Goal: Task Accomplishment & Management: Complete application form

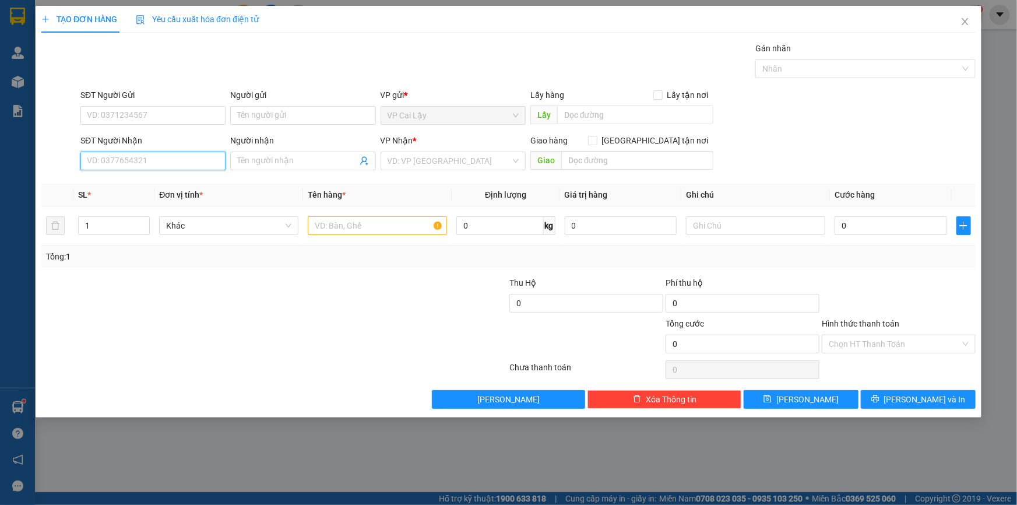
click at [201, 157] on input "SĐT Người Nhận" at bounding box center [152, 161] width 145 height 19
type input "0937090890"
click at [142, 182] on div "0937090890 - AN" at bounding box center [152, 184] width 131 height 13
type input "AN"
type input "40.000"
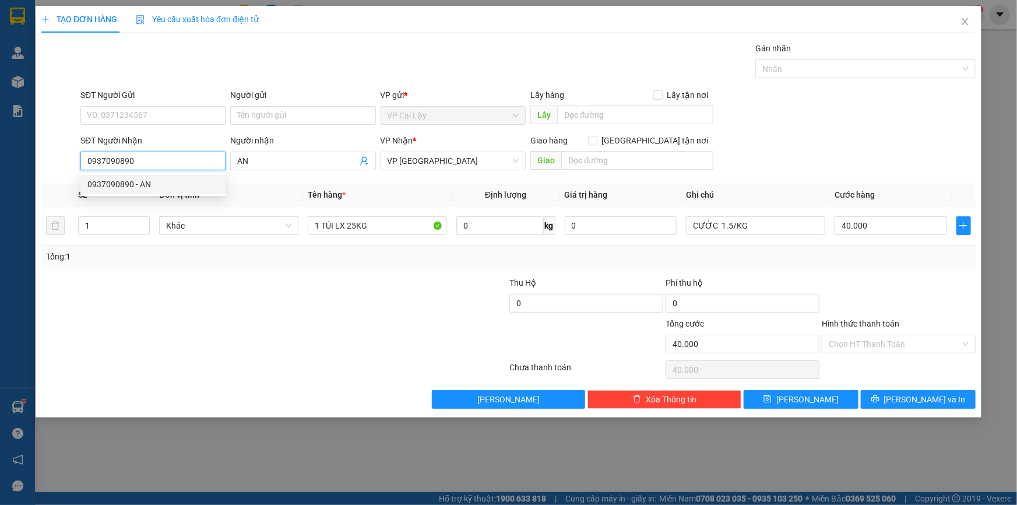
type input "40.000"
type input "0937090890"
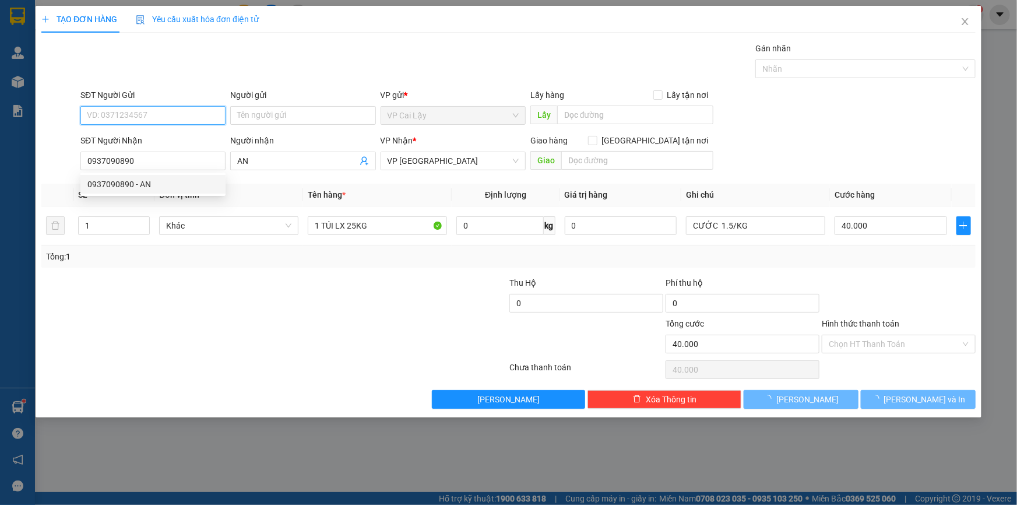
click at [164, 111] on input "SĐT Người Gửi" at bounding box center [152, 115] width 145 height 19
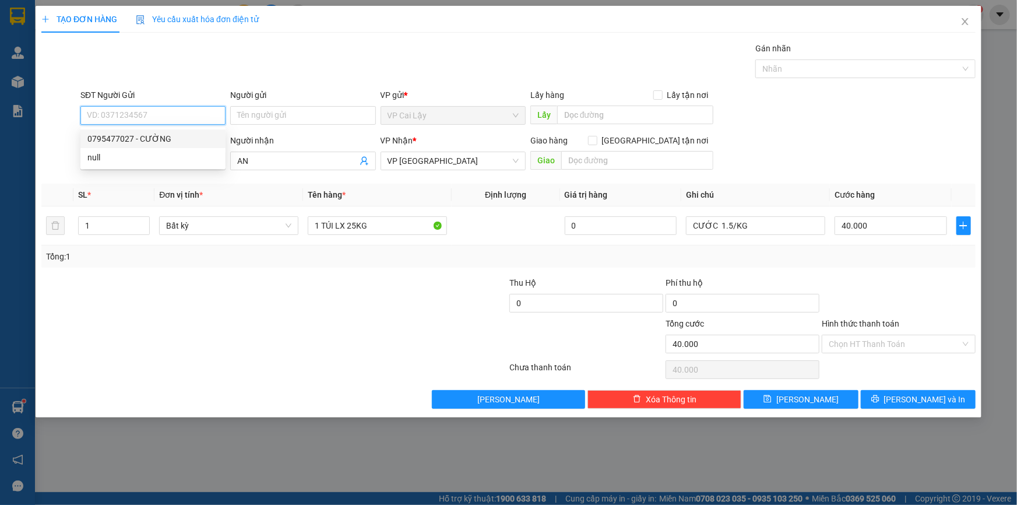
click at [135, 136] on div "0795477027 - CƯỜNG" at bounding box center [152, 138] width 131 height 13
type input "0795477027"
type input "CƯỜNG"
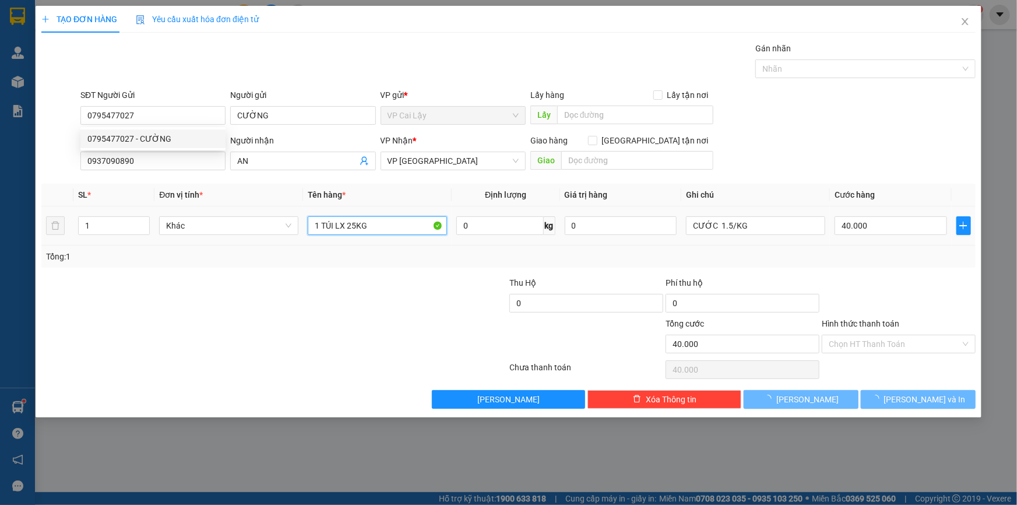
click at [352, 232] on input "1 TÚI LX 25KG" at bounding box center [377, 225] width 139 height 19
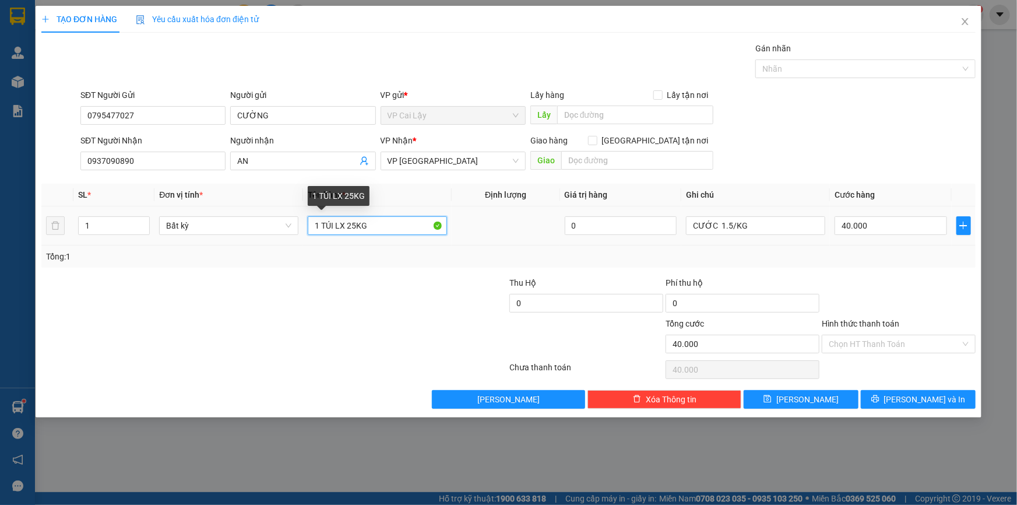
click at [355, 228] on input "1 TÚI LX 25KG" at bounding box center [377, 225] width 139 height 19
type input "1 TÚI LX"
click at [902, 251] on div "Tổng: 1" at bounding box center [508, 256] width 925 height 13
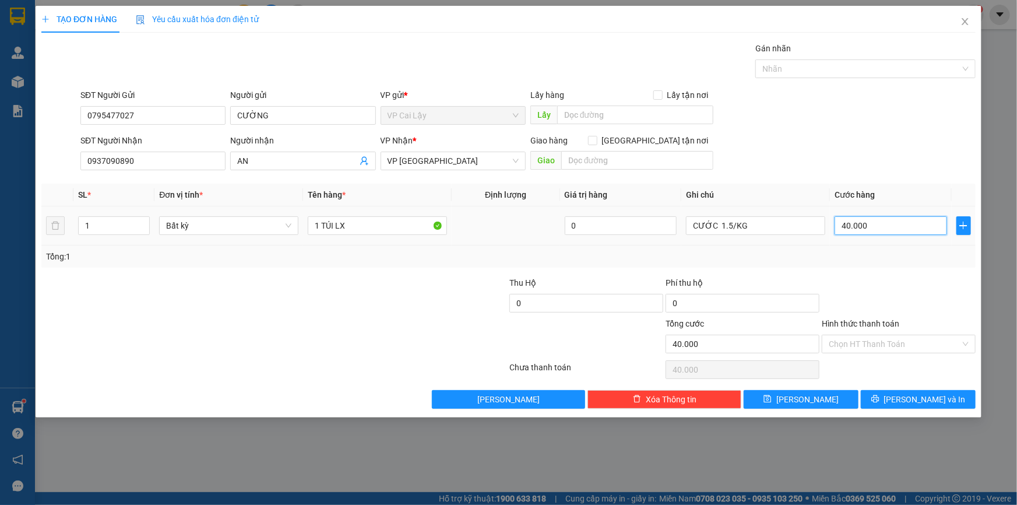
click at [855, 227] on input "40.000" at bounding box center [890, 225] width 112 height 19
type input "3"
type input "30"
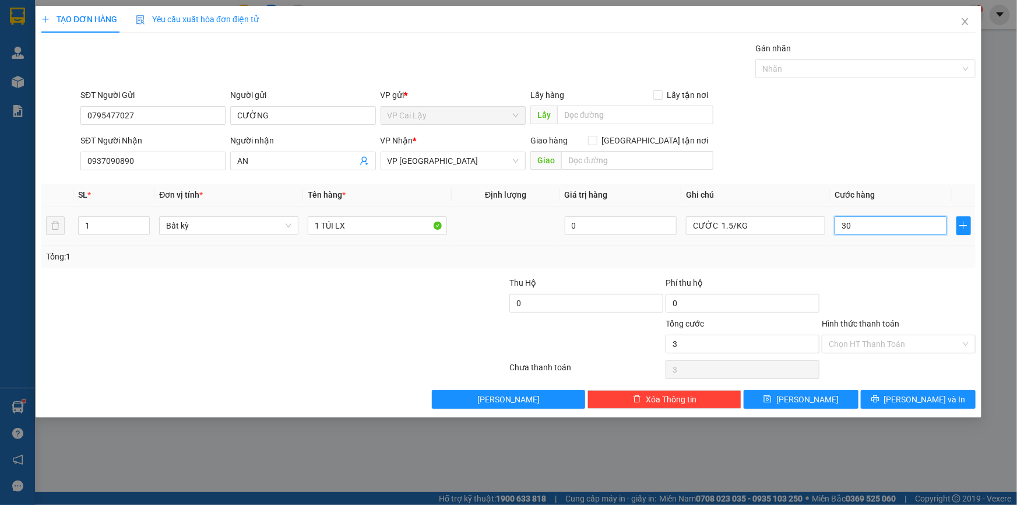
type input "30"
click at [880, 298] on div at bounding box center [898, 296] width 156 height 41
type input "30.000"
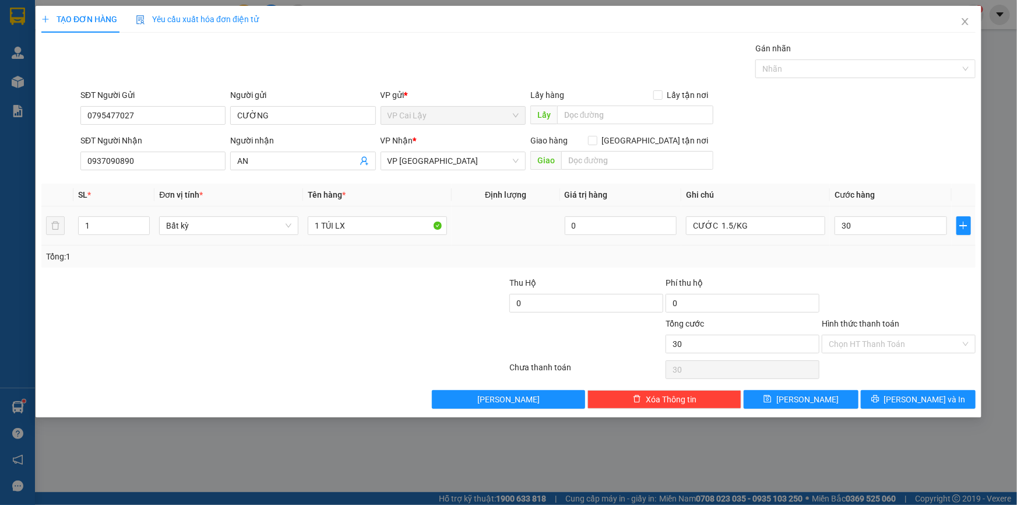
type input "30.000"
click at [893, 344] on input "Hình thức thanh toán" at bounding box center [895, 343] width 132 height 17
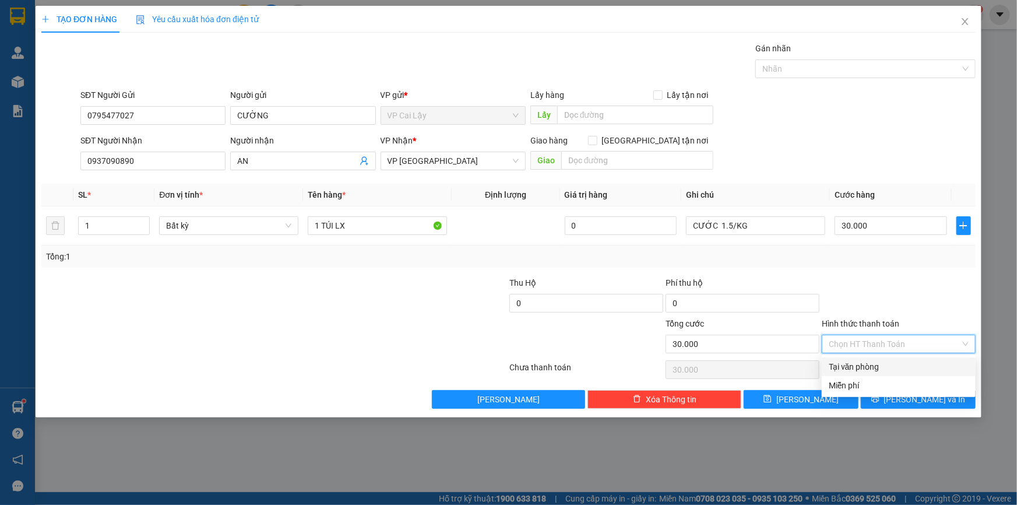
click at [876, 367] on div "Tại văn phòng" at bounding box center [899, 366] width 140 height 13
type input "0"
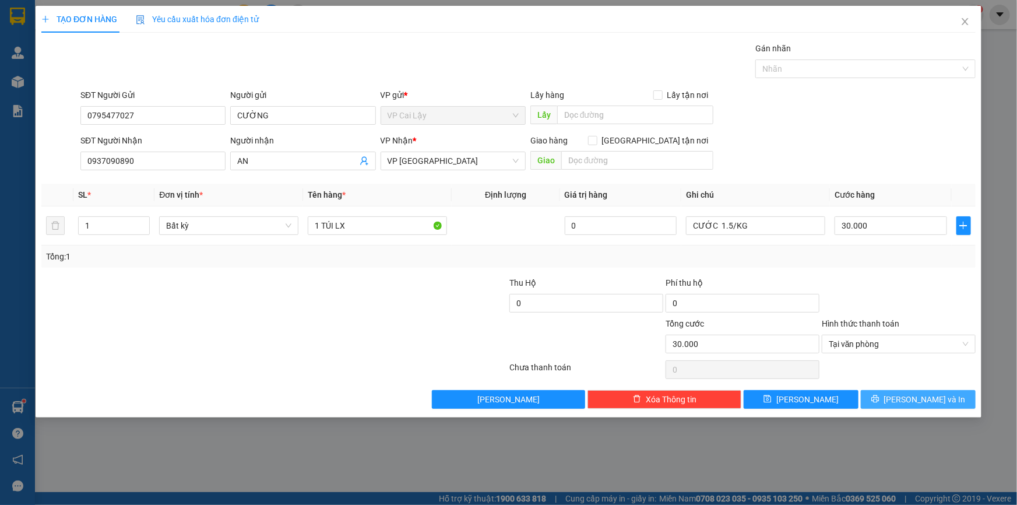
click at [879, 398] on icon "printer" at bounding box center [875, 398] width 8 height 8
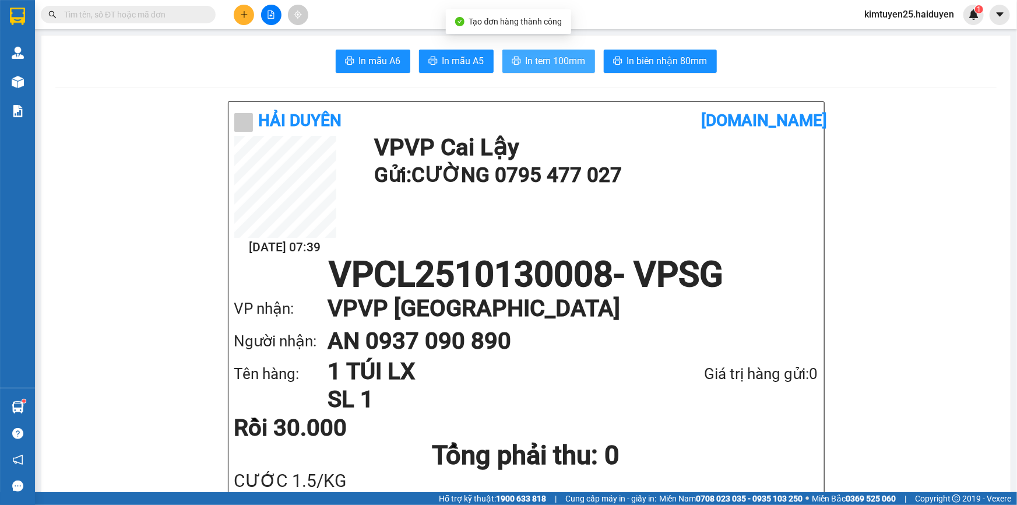
click at [532, 68] on span "In tem 100mm" at bounding box center [556, 61] width 60 height 15
click at [239, 12] on button at bounding box center [244, 15] width 20 height 20
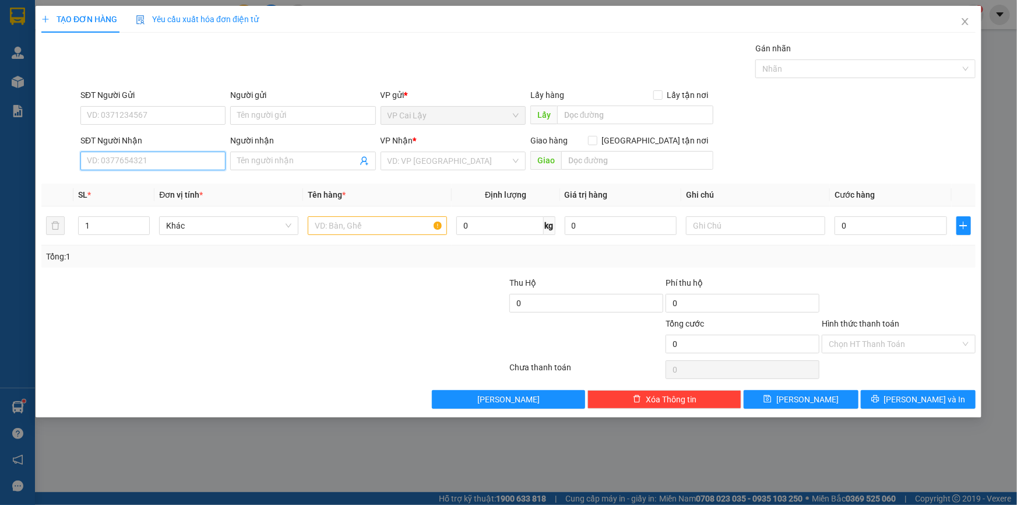
click at [167, 167] on input "SĐT Người Nhận" at bounding box center [152, 161] width 145 height 19
click at [1016, 245] on div "TẠO ĐƠN HÀNG Yêu cầu xuất hóa đơn điện tử Transit Pickup Surcharge Ids Transit …" at bounding box center [508, 252] width 1017 height 505
click at [1016, 340] on div "TẠO ĐƠN HÀNG Yêu cầu xuất hóa đơn điện tử Transit Pickup Surcharge Ids Transit …" at bounding box center [508, 252] width 1017 height 505
drag, startPoint x: 1012, startPoint y: 343, endPoint x: 115, endPoint y: 161, distance: 915.5
click at [115, 161] on input "SĐT Người Nhận" at bounding box center [152, 161] width 145 height 19
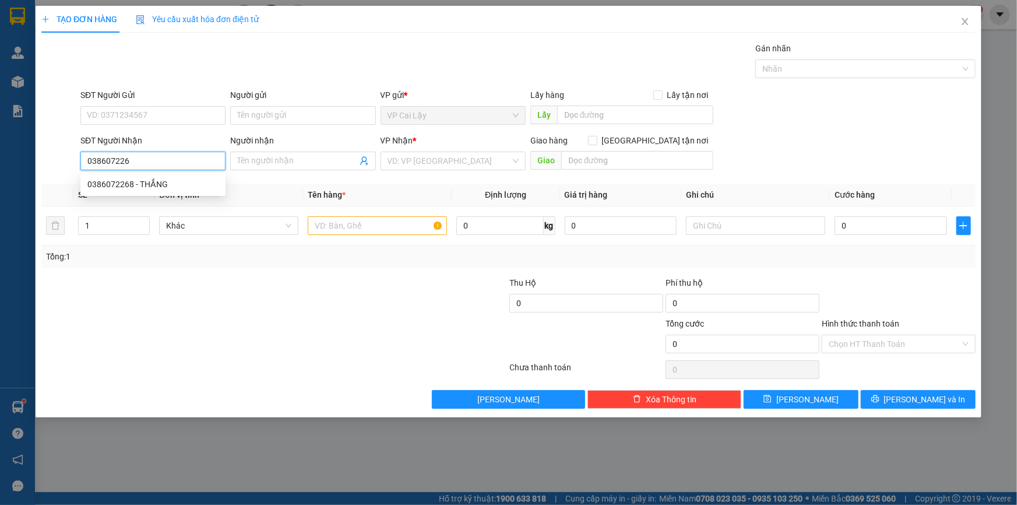
type input "0386072268"
click at [117, 178] on div "0386072268 - THẮNG" at bounding box center [152, 184] width 131 height 13
type input "THẮNG"
type input "30.000"
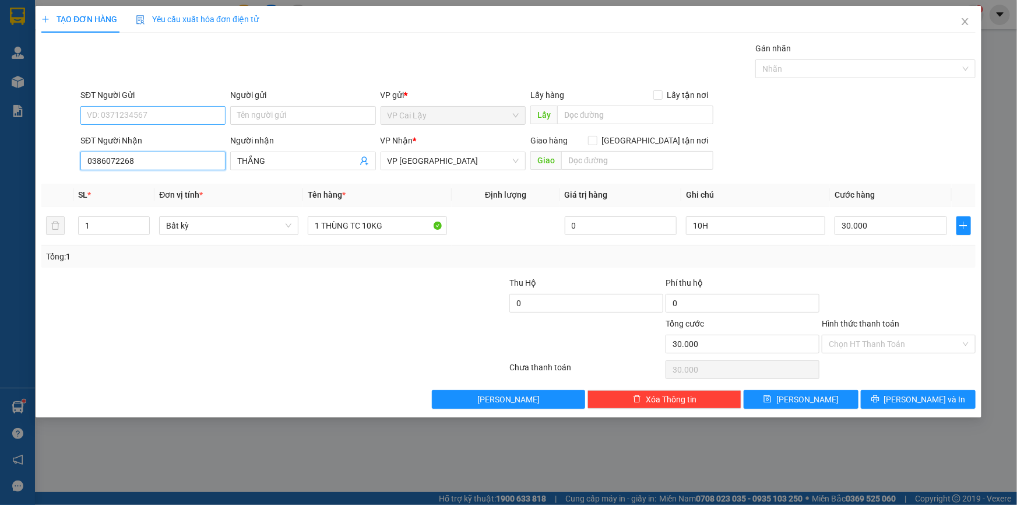
type input "0386072268"
click at [113, 122] on input "SĐT Người Gửi" at bounding box center [152, 115] width 145 height 19
click at [146, 134] on div "0386546250 - chi SƯƠNG" at bounding box center [152, 138] width 131 height 13
type input "0386546250"
type input "chi SƯƠNG"
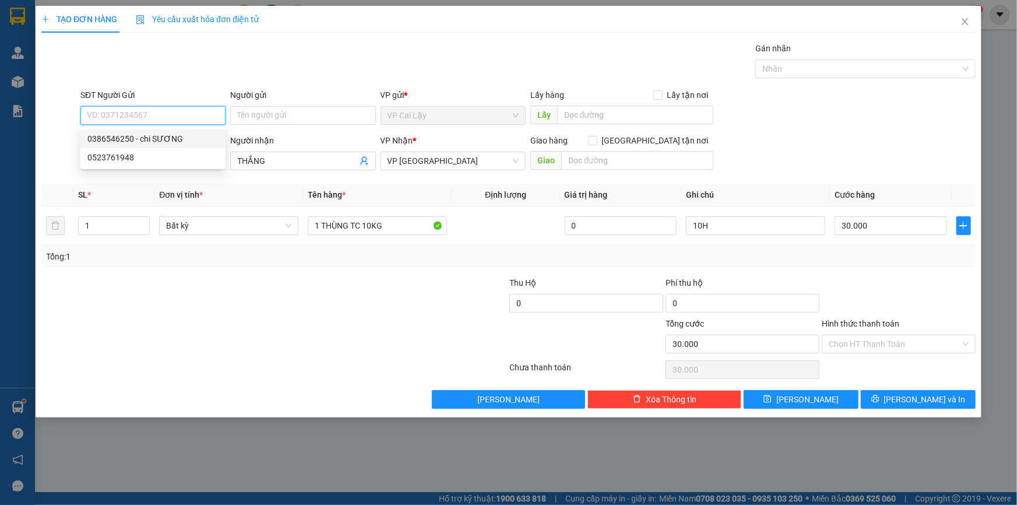
type input "NGÃ 3 NHỊ QUÝ"
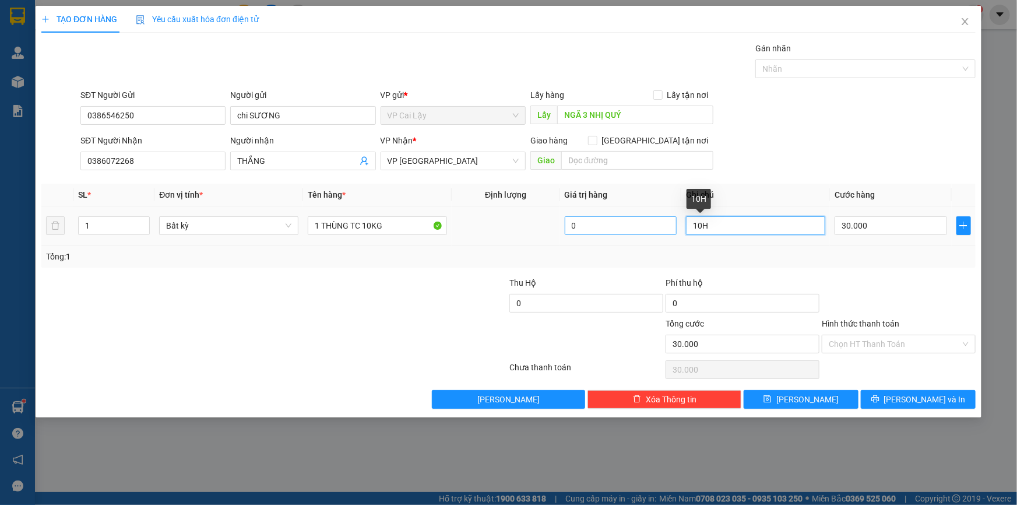
drag, startPoint x: 700, startPoint y: 225, endPoint x: 628, endPoint y: 228, distance: 72.9
click at [641, 225] on tr "1 Bất kỳ 1 THÙNG TC 10KG 0 10H 30.000" at bounding box center [508, 225] width 934 height 39
type input "8H"
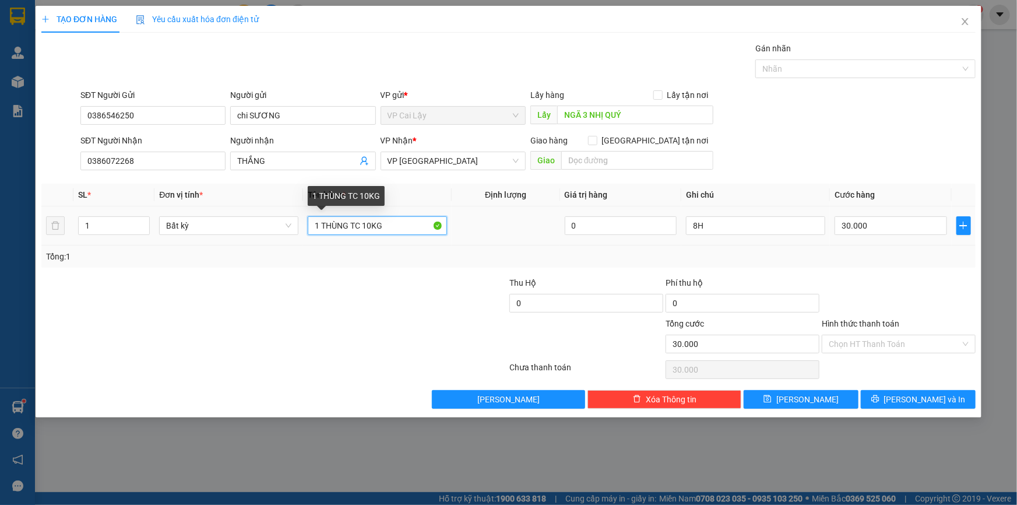
drag, startPoint x: 381, startPoint y: 227, endPoint x: 350, endPoint y: 231, distance: 30.6
click at [350, 231] on input "1 THÙNG TC 10KG" at bounding box center [377, 225] width 139 height 19
type input "1 THÙNG ĐỒ ĂN 4KG"
click at [866, 348] on input "Hình thức thanh toán" at bounding box center [895, 343] width 132 height 17
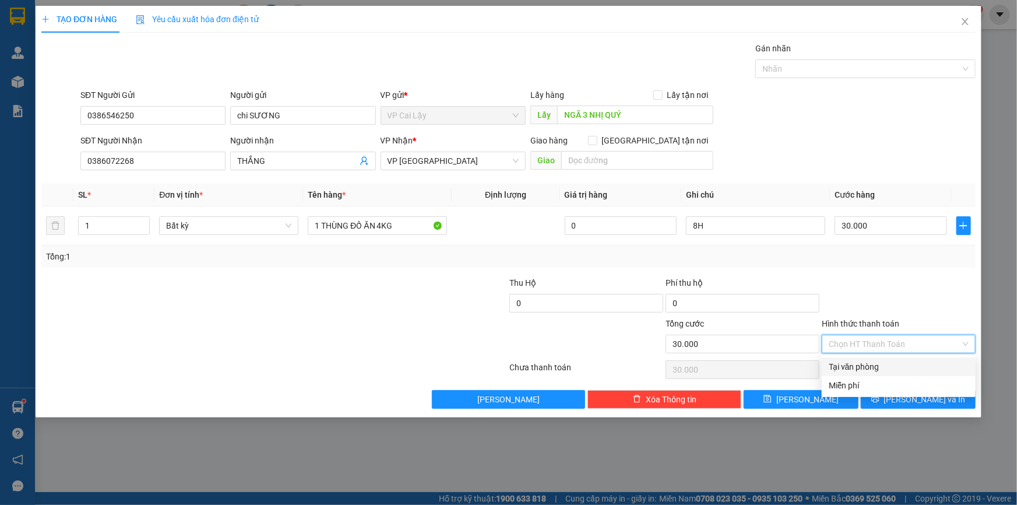
click at [865, 364] on div "Tại văn phòng" at bounding box center [899, 366] width 140 height 13
type input "0"
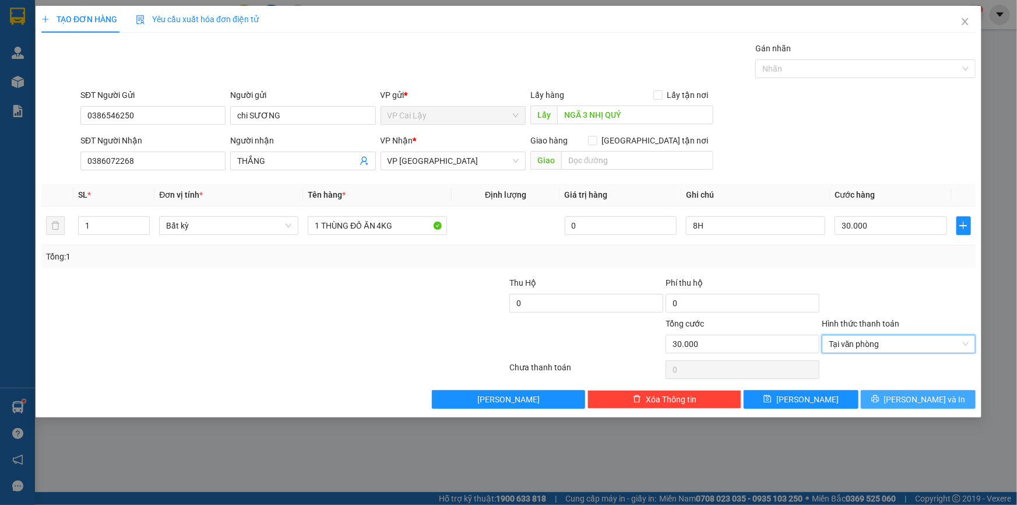
click at [893, 398] on button "[PERSON_NAME] và In" at bounding box center [918, 399] width 115 height 19
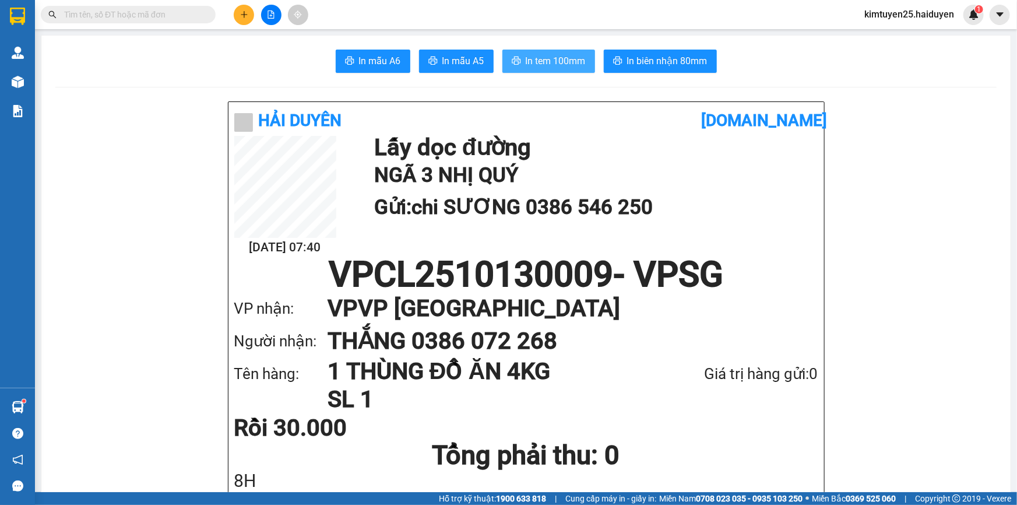
click at [520, 64] on button "In tem 100mm" at bounding box center [548, 61] width 93 height 23
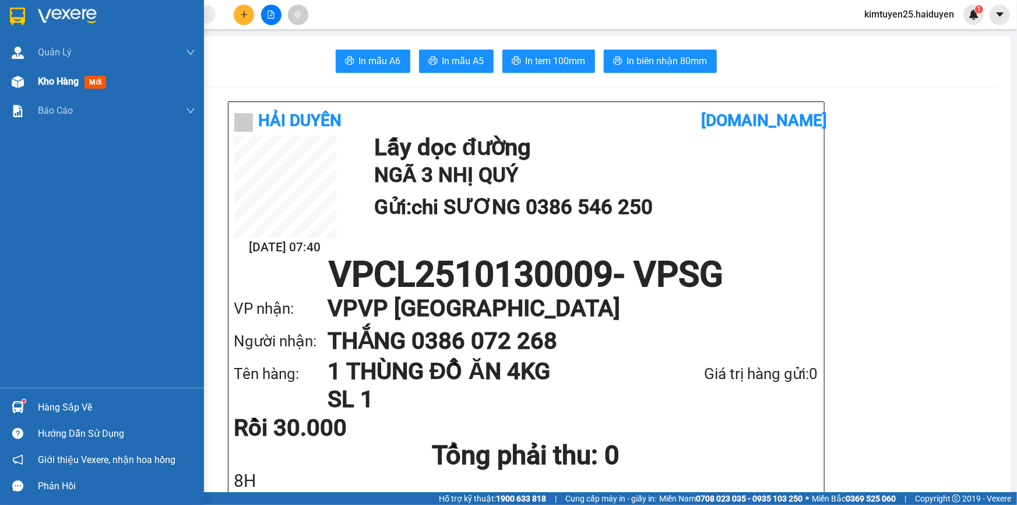
click at [40, 79] on span "Kho hàng" at bounding box center [58, 81] width 41 height 11
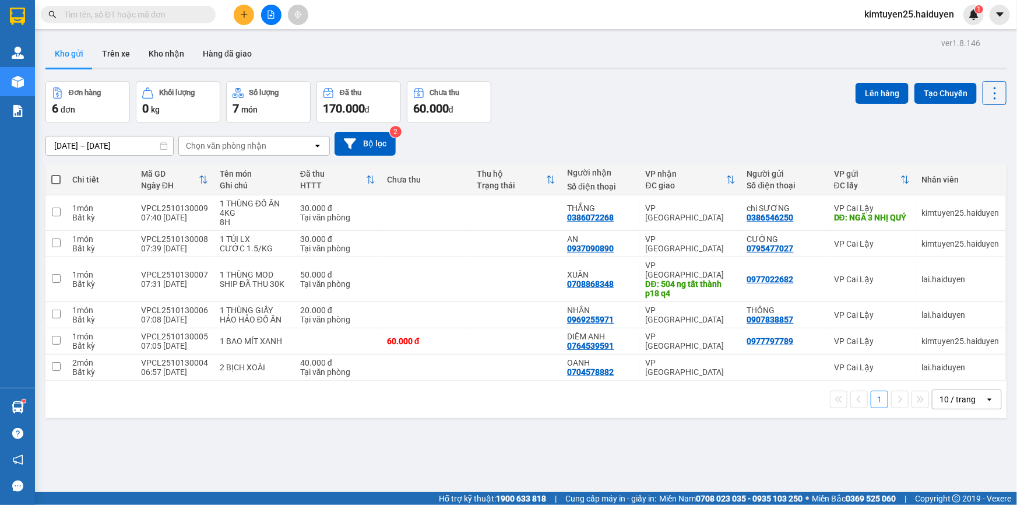
click at [608, 389] on div "1 10 / trang open" at bounding box center [526, 399] width 952 height 20
click at [940, 90] on button "Tạo Chuyến" at bounding box center [945, 93] width 62 height 21
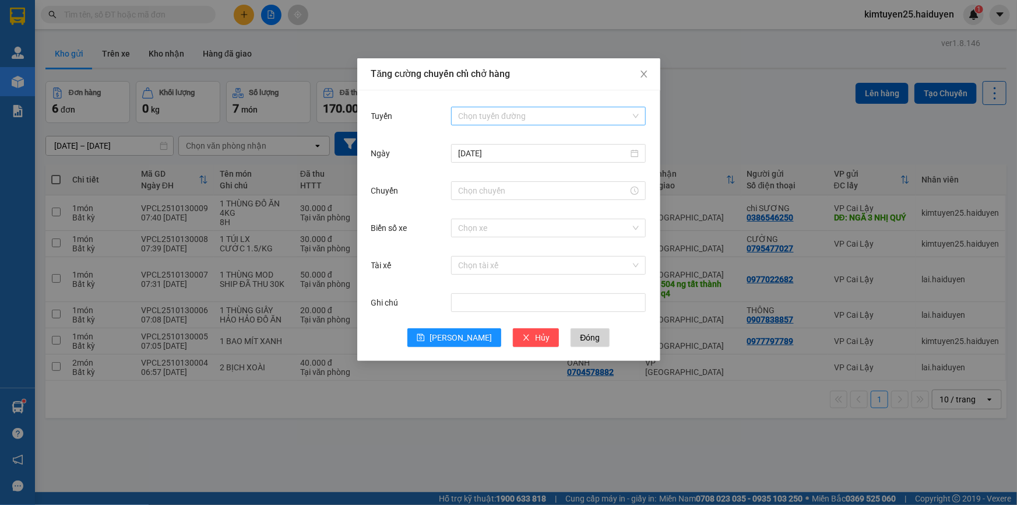
click at [536, 115] on input "Tuyến" at bounding box center [544, 115] width 172 height 17
click at [536, 164] on div "Cái Bè - [GEOGRAPHIC_DATA]" at bounding box center [548, 158] width 195 height 19
click at [524, 187] on input "Chuyến" at bounding box center [543, 190] width 170 height 13
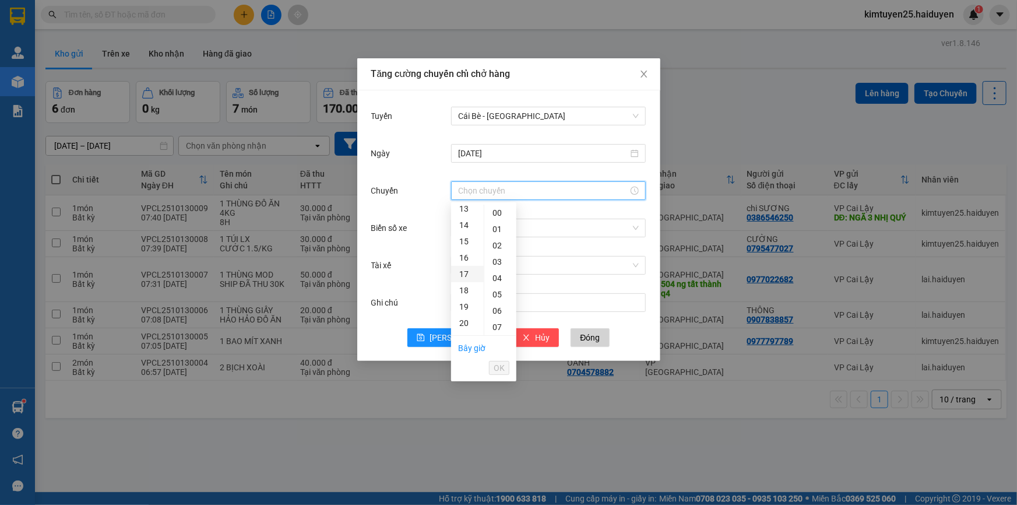
scroll to position [111, 0]
click at [460, 219] on div "07" at bounding box center [467, 216] width 33 height 16
click at [495, 300] on div "31" at bounding box center [500, 295] width 32 height 16
type input "07:31"
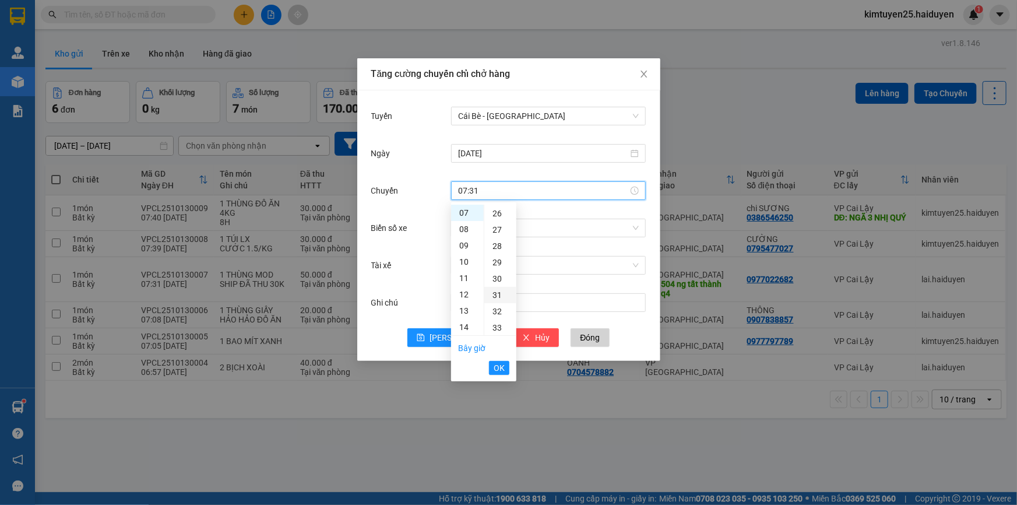
scroll to position [506, 0]
click at [499, 369] on span "OK" at bounding box center [499, 367] width 11 height 13
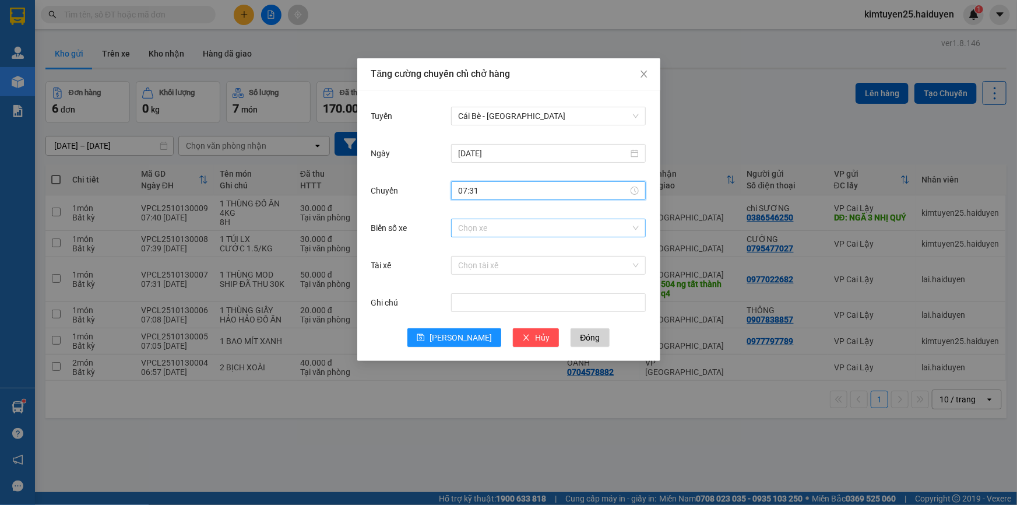
click at [496, 230] on input "Biển số xe" at bounding box center [544, 227] width 172 height 17
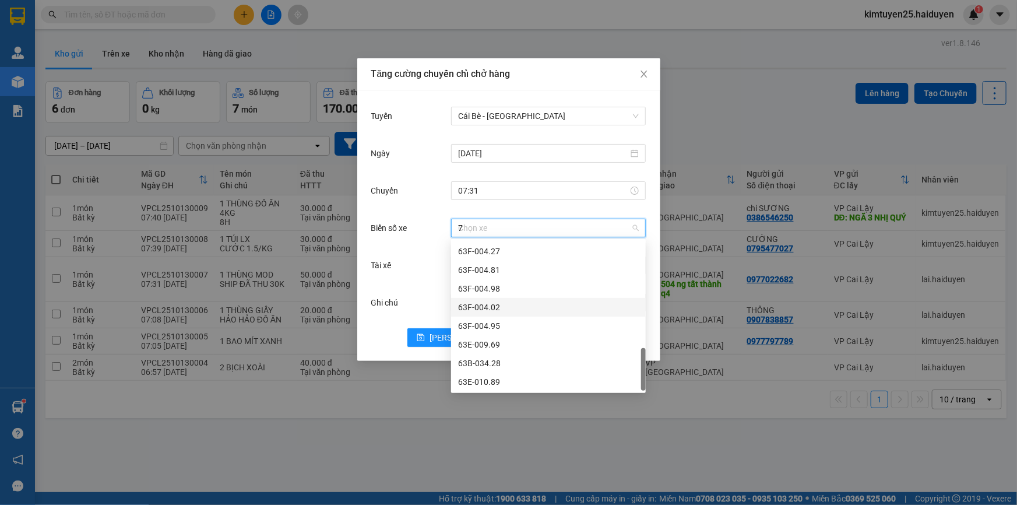
scroll to position [0, 0]
type input "76"
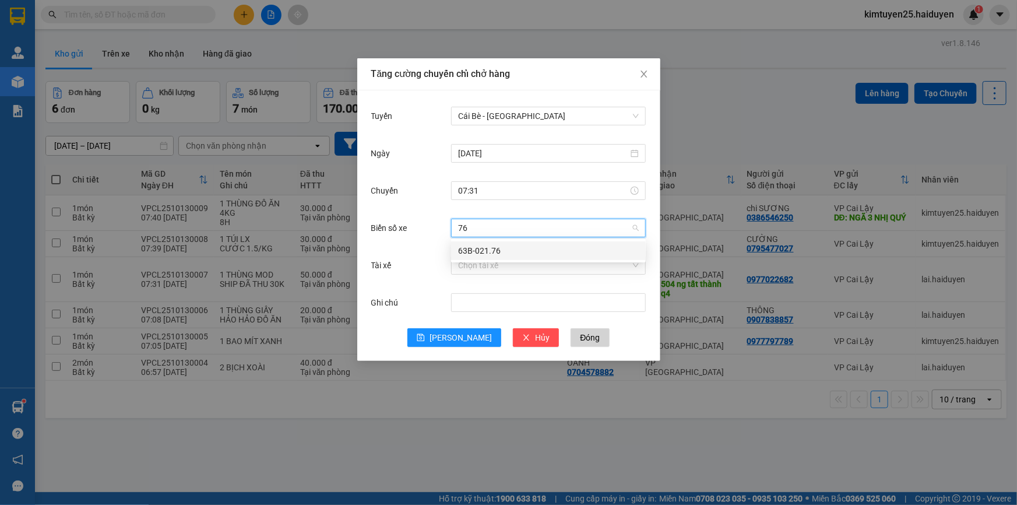
click at [517, 243] on div "63B-021.76" at bounding box center [548, 250] width 195 height 19
click at [512, 268] on input "Tài xế" at bounding box center [544, 264] width 172 height 17
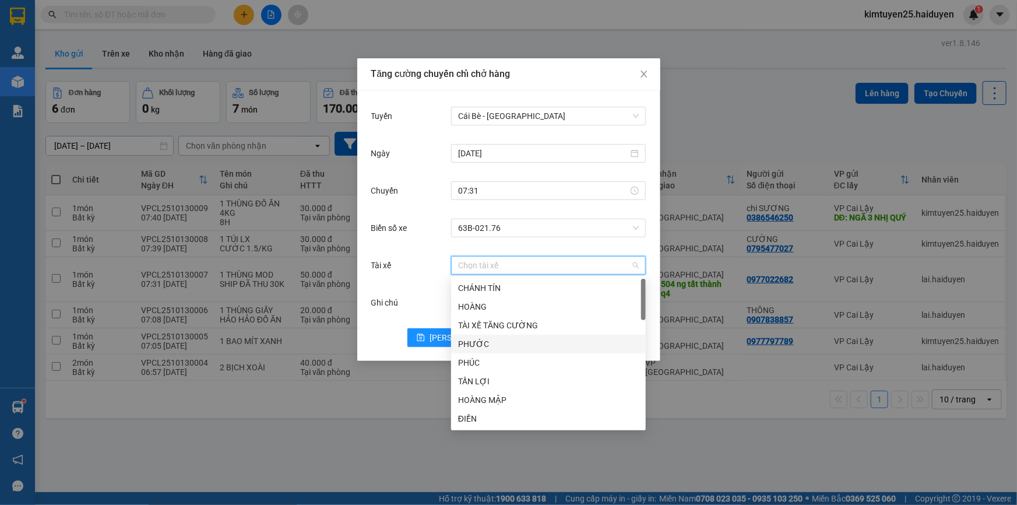
type input "D"
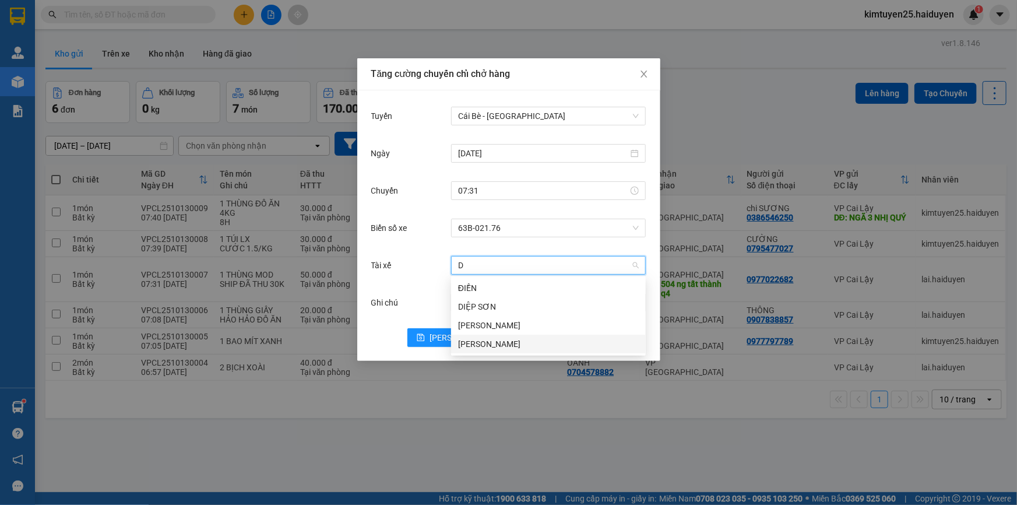
click at [487, 341] on div "[PERSON_NAME]" at bounding box center [548, 343] width 181 height 13
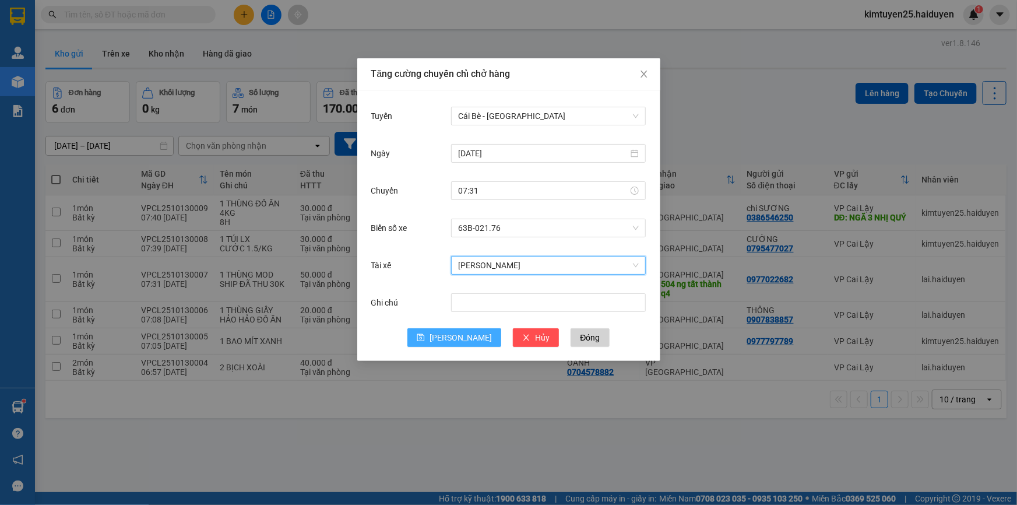
click at [425, 338] on icon "save" at bounding box center [421, 337] width 8 height 8
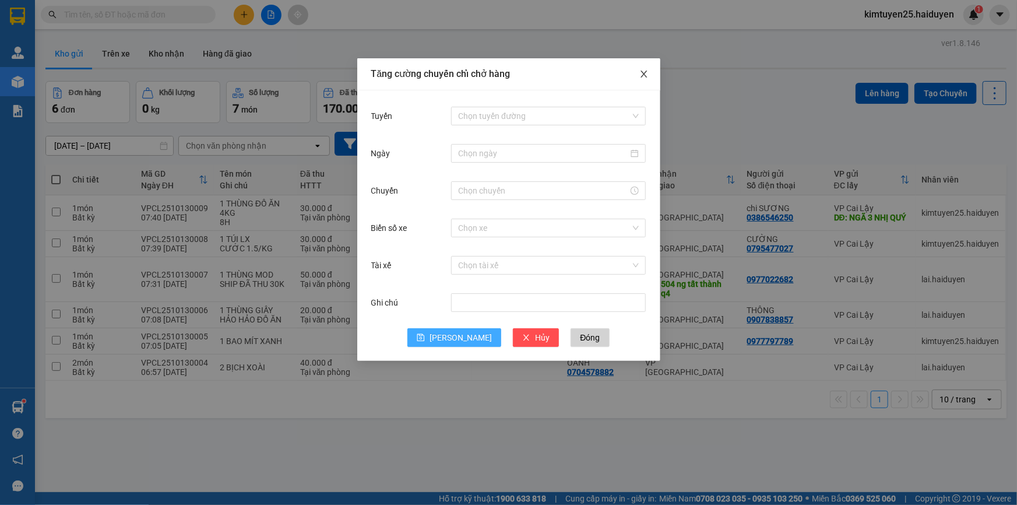
click at [643, 76] on icon "close" at bounding box center [643, 74] width 6 height 7
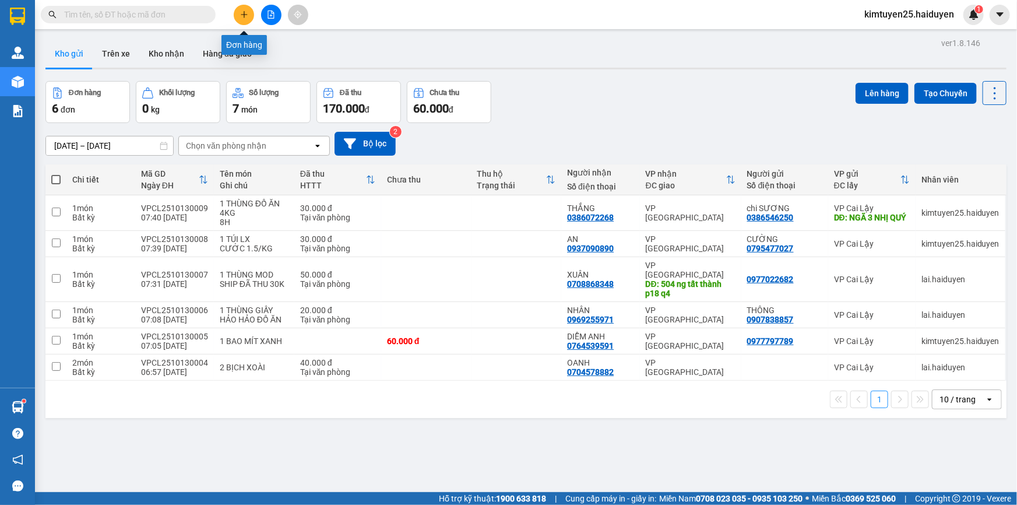
click at [243, 18] on icon "plus" at bounding box center [244, 14] width 8 height 8
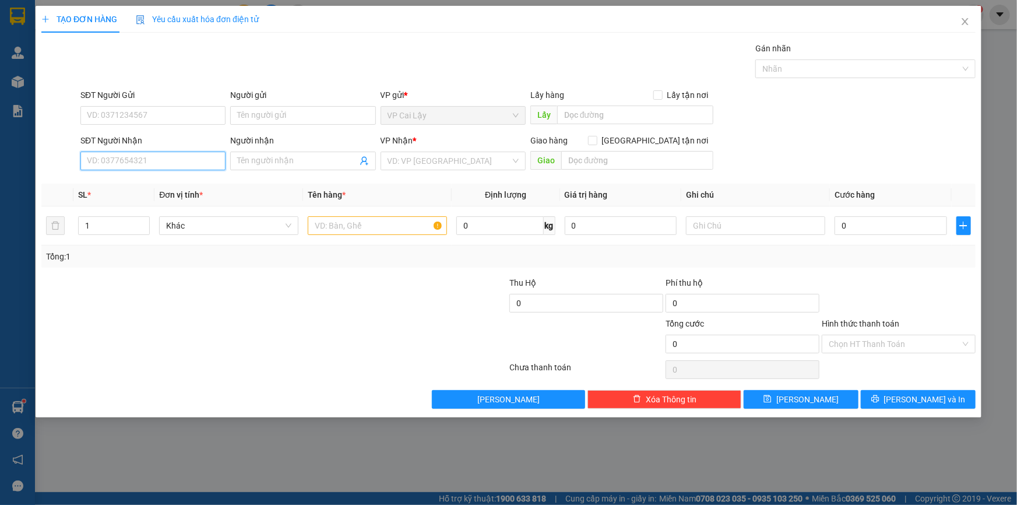
click at [184, 157] on input "SĐT Người Nhận" at bounding box center [152, 161] width 145 height 19
type input "0903799026"
click at [240, 164] on input "Người nhận" at bounding box center [296, 160] width 119 height 13
type input "CÔ [PERSON_NAME]"
click at [187, 117] on input "SĐT Người Gửi" at bounding box center [152, 115] width 145 height 19
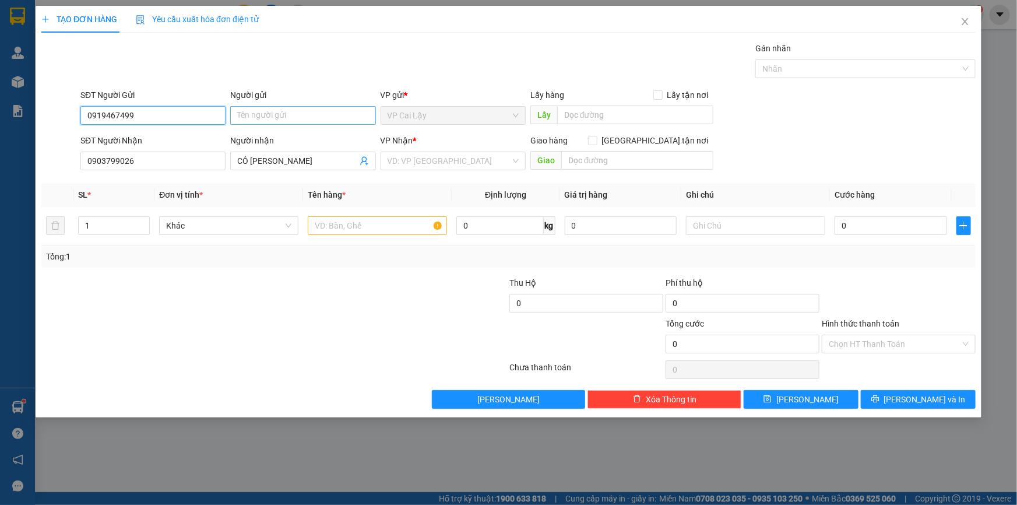
type input "0919467499"
click at [287, 120] on input "Người gửi" at bounding box center [302, 115] width 145 height 19
type input "CHÚ LỢI"
click at [230, 304] on div at bounding box center [196, 296] width 312 height 41
click at [396, 225] on input "text" at bounding box center [377, 225] width 139 height 19
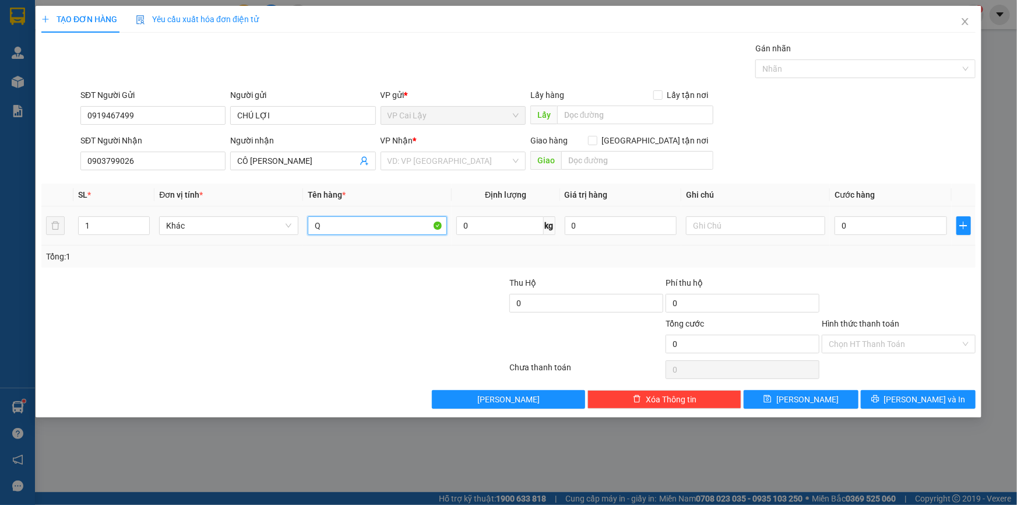
type input "Q"
type input "1 THÙNG GIẤY"
click at [619, 99] on div "Lấy hàng Lấy tận nơi" at bounding box center [621, 95] width 183 height 13
click at [607, 120] on input "text" at bounding box center [635, 114] width 156 height 19
type input "CFE NHÀ XUYẾN"
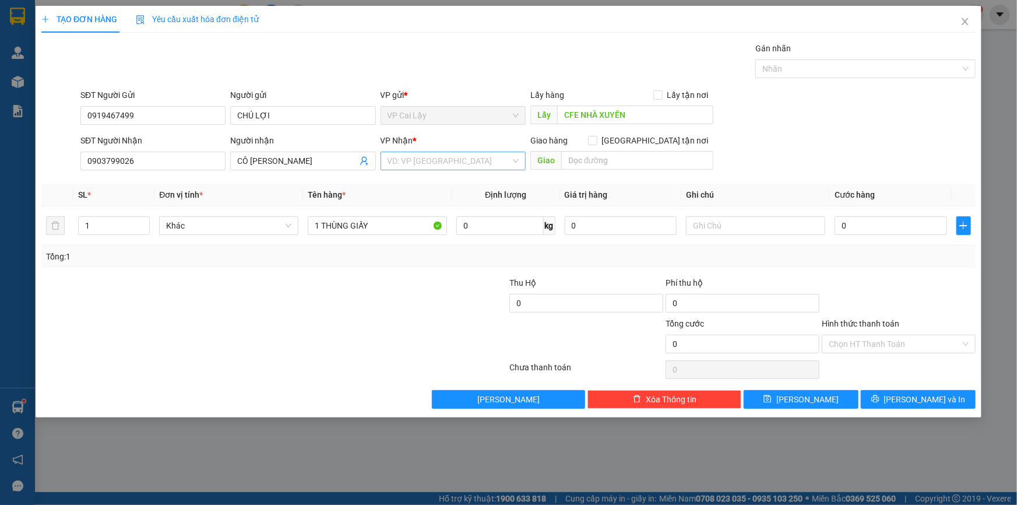
click at [449, 159] on input "search" at bounding box center [448, 160] width 123 height 17
click at [434, 188] on div "VP [GEOGRAPHIC_DATA]" at bounding box center [452, 184] width 131 height 13
click at [858, 227] on input "0" at bounding box center [890, 225] width 112 height 19
type input "2"
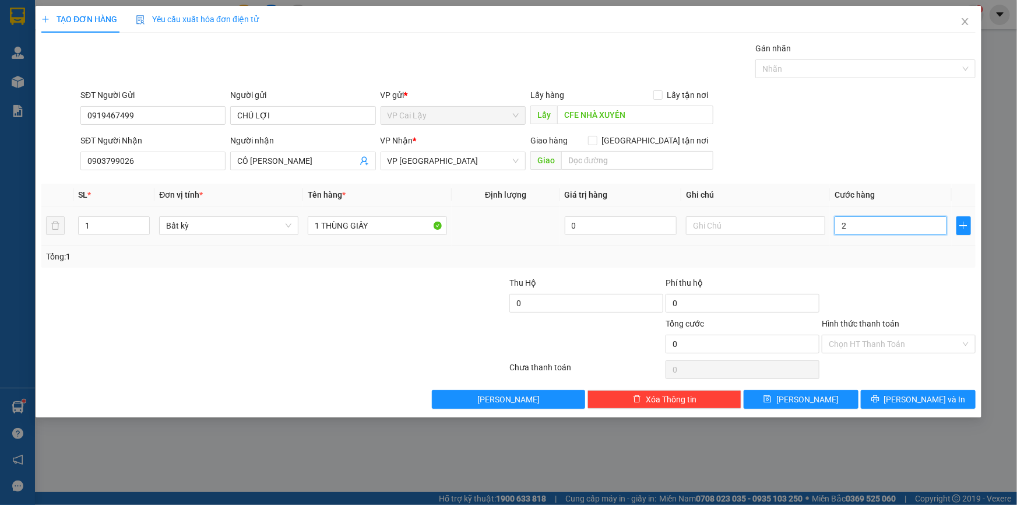
type input "2"
type input "20"
click at [857, 270] on div "Transit Pickup Surcharge Ids Transit Deliver Surcharge Ids Transit Deliver Surc…" at bounding box center [508, 225] width 934 height 367
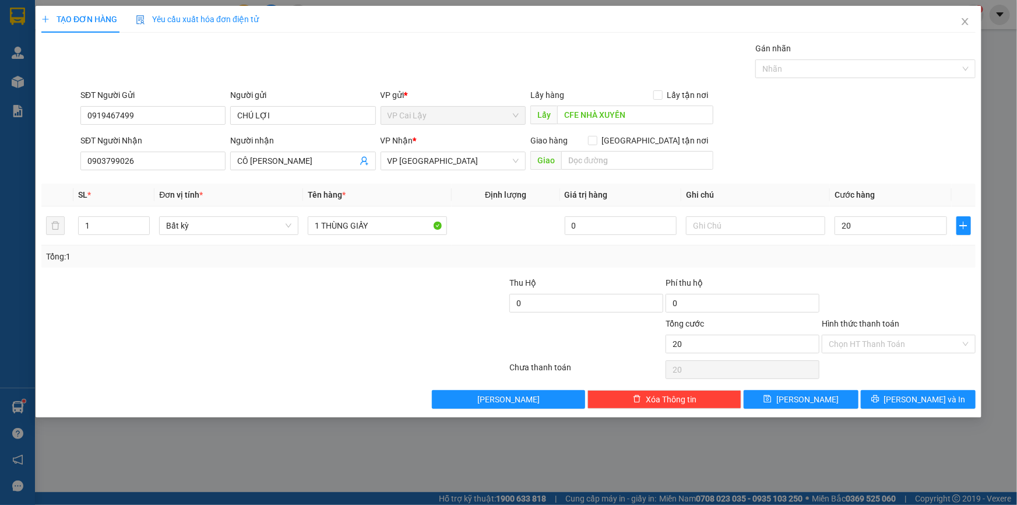
type input "20.000"
click at [865, 342] on input "Hình thức thanh toán" at bounding box center [895, 343] width 132 height 17
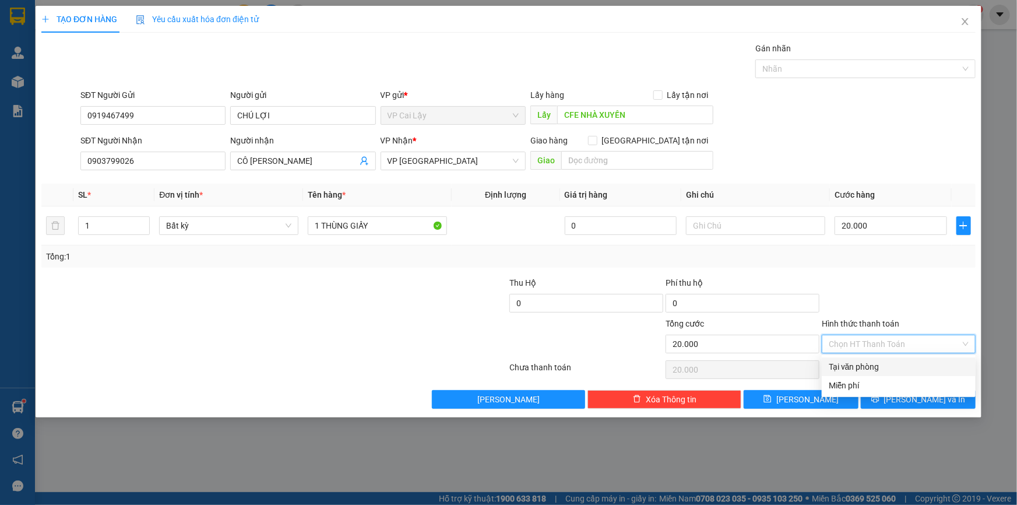
click at [864, 365] on div "Tại văn phòng" at bounding box center [899, 366] width 140 height 13
type input "0"
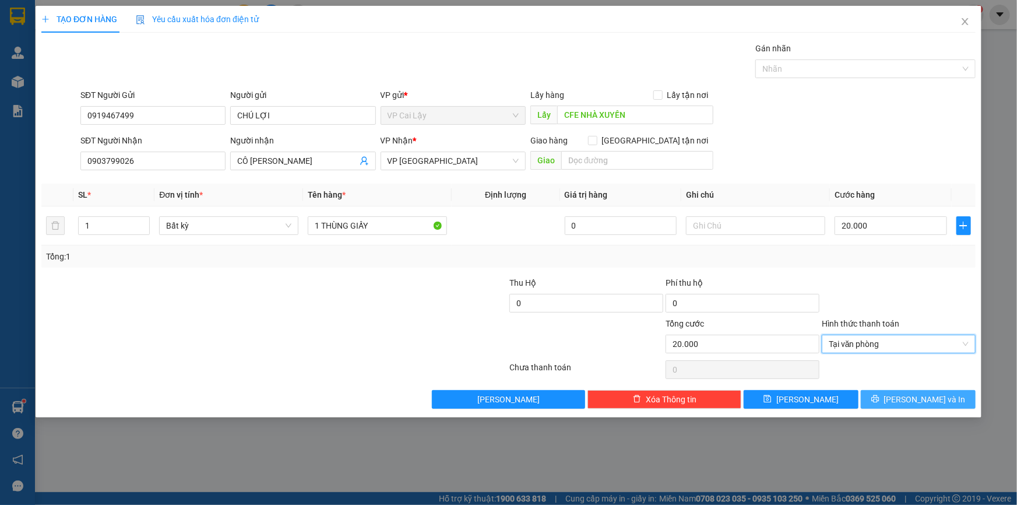
click at [886, 396] on button "[PERSON_NAME] và In" at bounding box center [918, 399] width 115 height 19
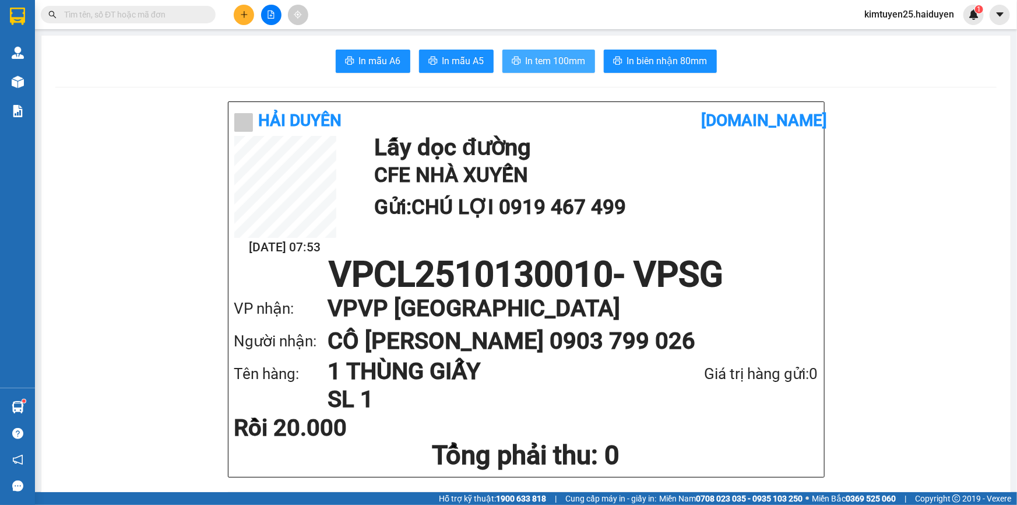
click at [529, 57] on span "In tem 100mm" at bounding box center [556, 61] width 60 height 15
click at [167, 19] on input "text" at bounding box center [133, 14] width 138 height 13
click at [242, 13] on icon "plus" at bounding box center [244, 14] width 8 height 8
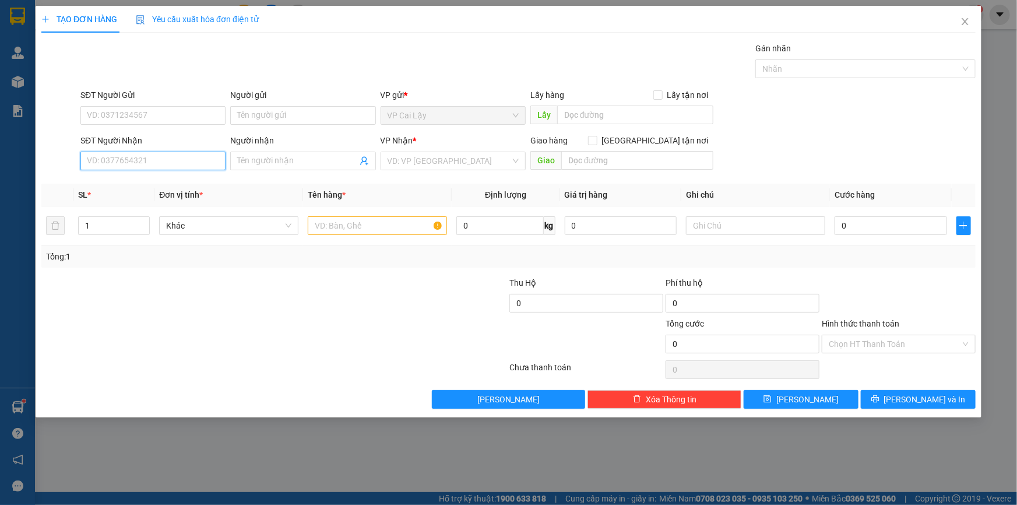
click at [164, 156] on input "SĐT Người Nhận" at bounding box center [152, 161] width 145 height 19
type input "0375159336"
click at [139, 181] on div "0375159336 - HÀO" at bounding box center [152, 184] width 131 height 13
type input "HÀO"
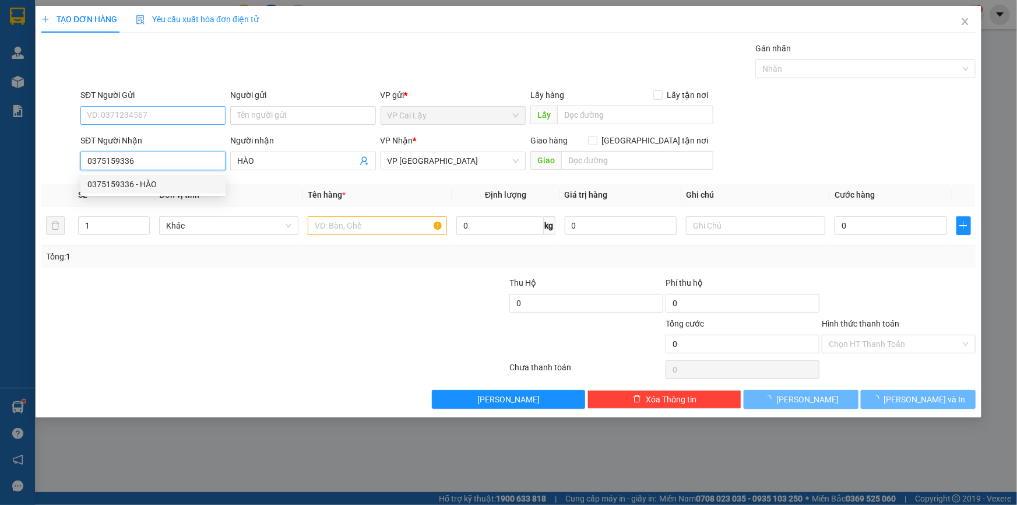
type input "20.000"
type input "0375159336"
click at [125, 113] on input "SĐT Người Gửi" at bounding box center [152, 115] width 145 height 19
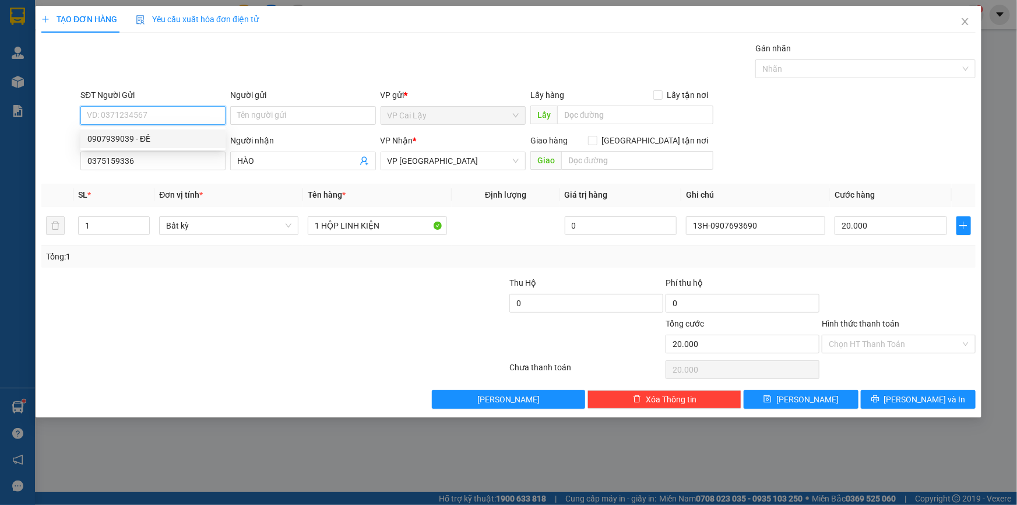
click at [119, 136] on div "0907939039 - ĐỀ" at bounding box center [152, 138] width 131 height 13
type input "0907939039"
type input "ĐỀ"
type input "CHỢ THUỘC [GEOGRAPHIC_DATA]"
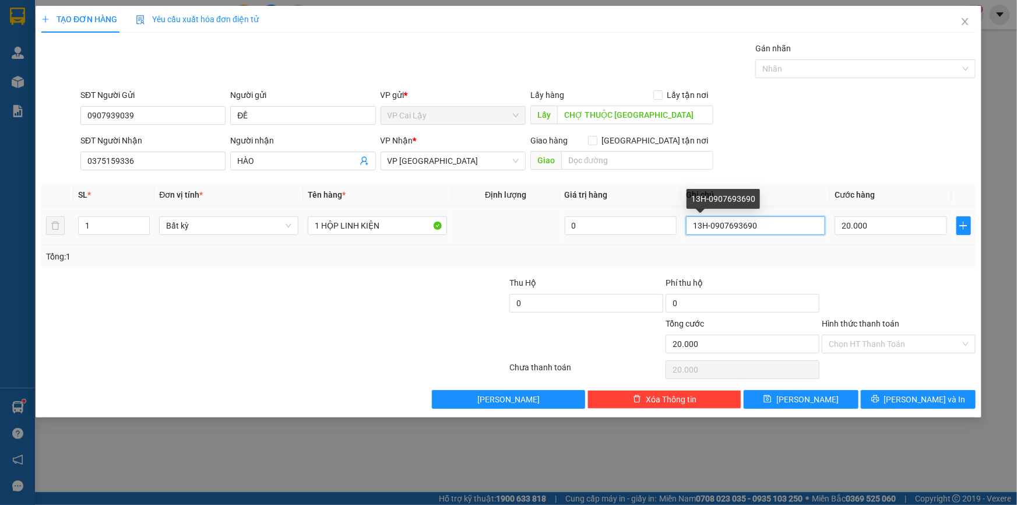
drag, startPoint x: 700, startPoint y: 225, endPoint x: 0, endPoint y: 133, distance: 706.4
click at [267, 145] on div "Transit Pickup Surcharge Ids Transit Deliver Surcharge Ids Transit Deliver Surc…" at bounding box center [508, 225] width 934 height 367
type input "9H-0907693690"
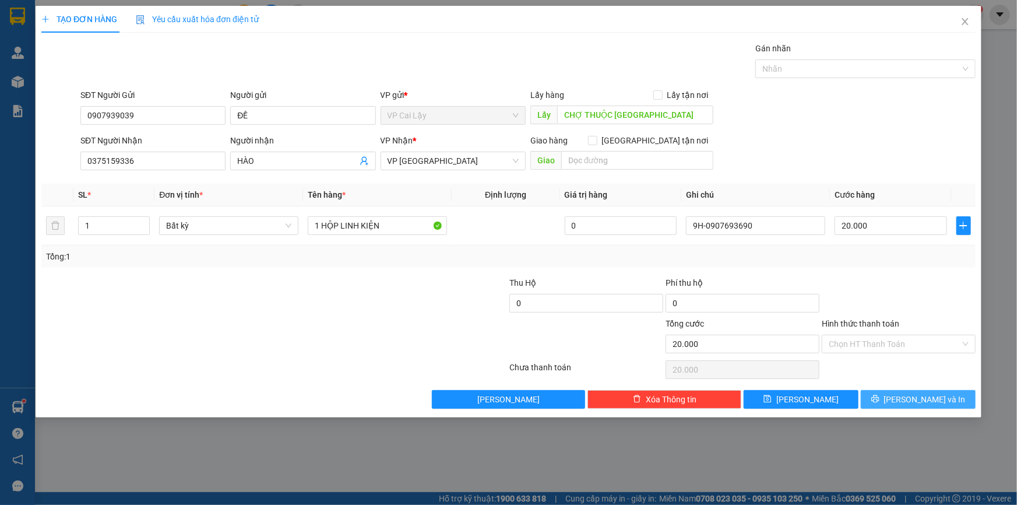
drag, startPoint x: 896, startPoint y: 396, endPoint x: 886, endPoint y: 368, distance: 29.7
click at [894, 396] on button "[PERSON_NAME] và In" at bounding box center [918, 399] width 115 height 19
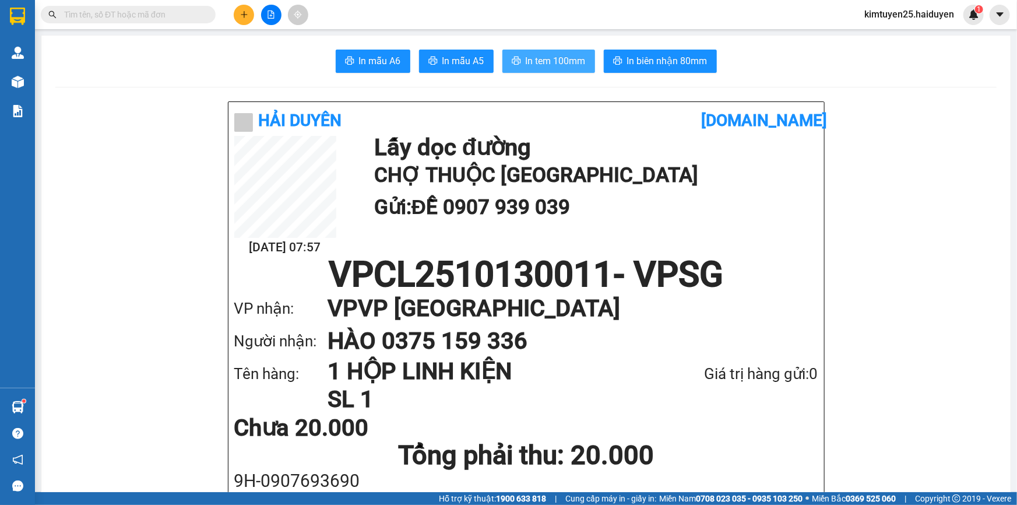
click at [535, 67] on span "In tem 100mm" at bounding box center [556, 61] width 60 height 15
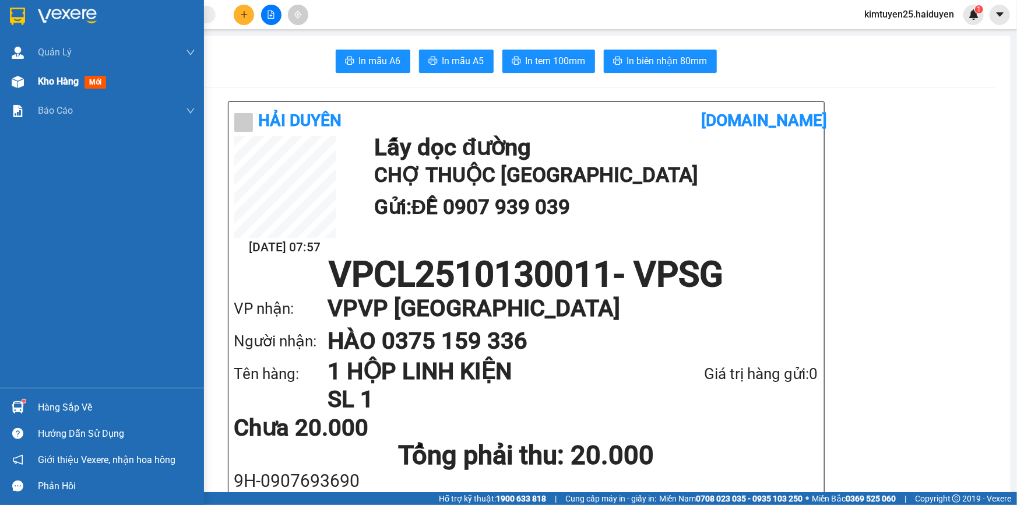
click at [21, 79] on img at bounding box center [18, 82] width 12 height 12
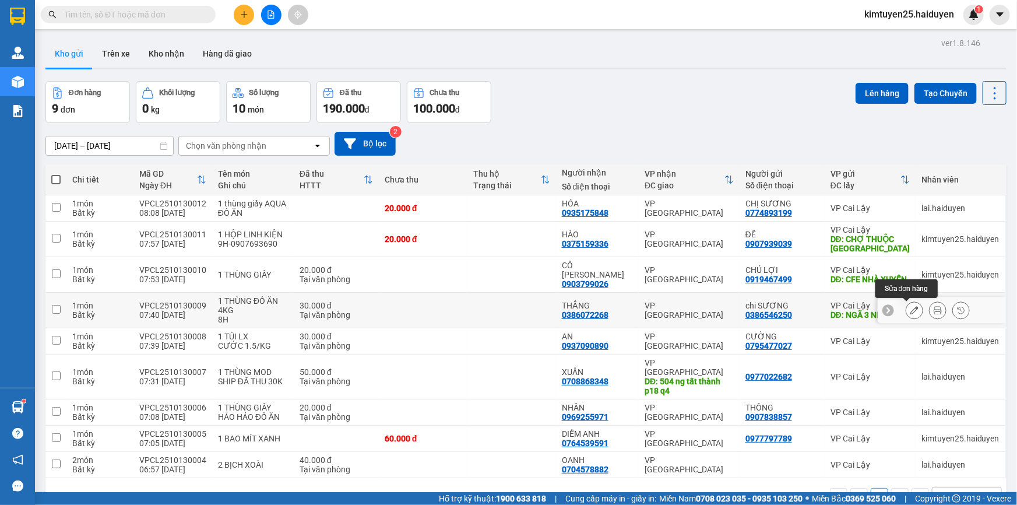
click at [910, 306] on icon at bounding box center [914, 310] width 8 height 8
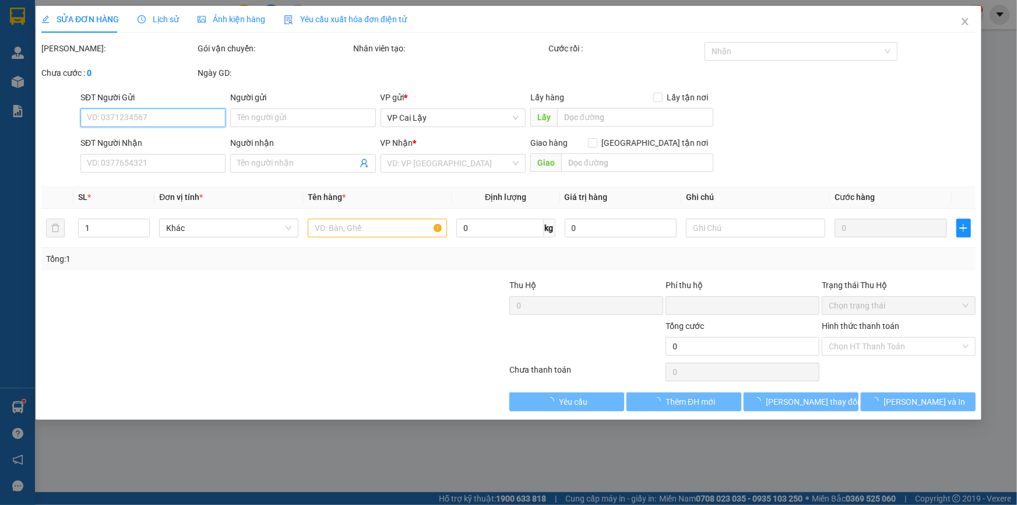
type input "0386546250"
type input "chi SƯƠNG"
type input "NGÃ 3 NHỊ QUÝ"
type input "0386072268"
type input "THẮNG"
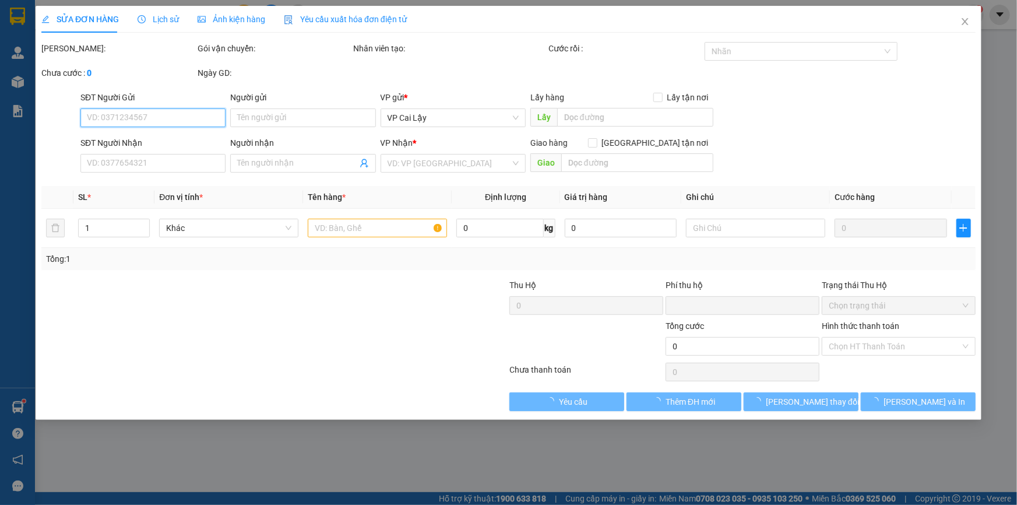
type input "0"
type input "30.000"
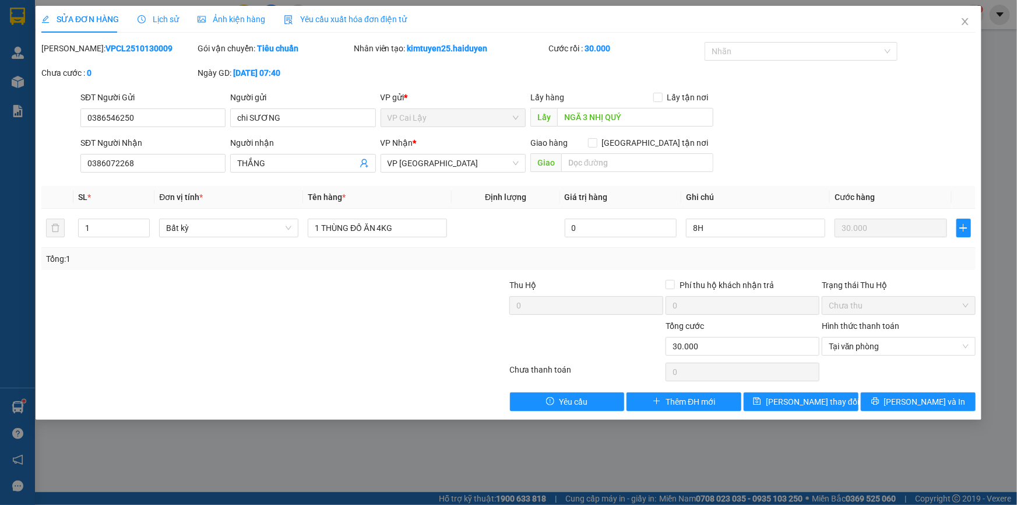
click at [605, 106] on div "Lấy hàng Lấy tận nơi" at bounding box center [621, 99] width 183 height 17
click at [616, 118] on input "NGÃ 3 NHỊ QUÝ" at bounding box center [635, 117] width 156 height 19
type input "c"
drag, startPoint x: 630, startPoint y: 115, endPoint x: 512, endPoint y: 96, distance: 120.4
click at [512, 96] on div "SĐT Người Gửi 0386546250 Người gửi chi SƯƠNG VP gửi * VP [PERSON_NAME] Lậy Lấy …" at bounding box center [528, 111] width 900 height 41
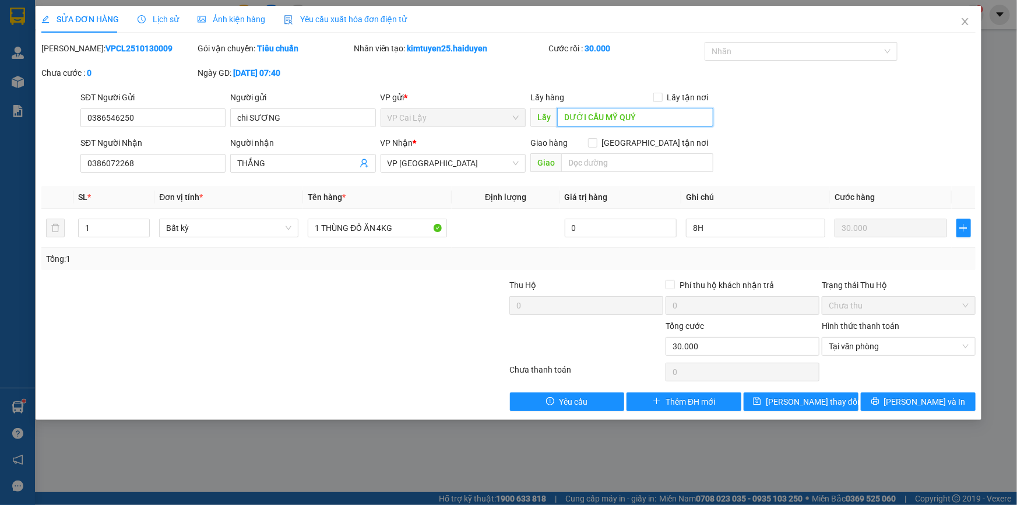
type input "DƯỚI CẦU MỸ QUÝ"
click at [678, 262] on div "Tổng: 1" at bounding box center [508, 258] width 925 height 13
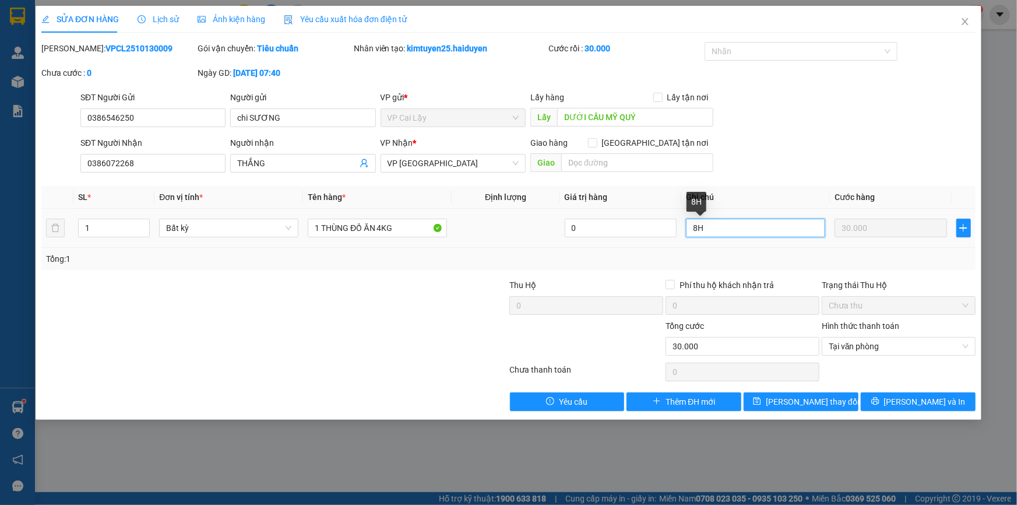
drag, startPoint x: 697, startPoint y: 229, endPoint x: 688, endPoint y: 228, distance: 9.3
click at [688, 228] on input "8H" at bounding box center [755, 228] width 139 height 19
type input "9H"
click at [889, 369] on div "Chọn HT Thanh Toán" at bounding box center [898, 371] width 156 height 23
click at [892, 397] on button "[PERSON_NAME] và In" at bounding box center [918, 401] width 115 height 19
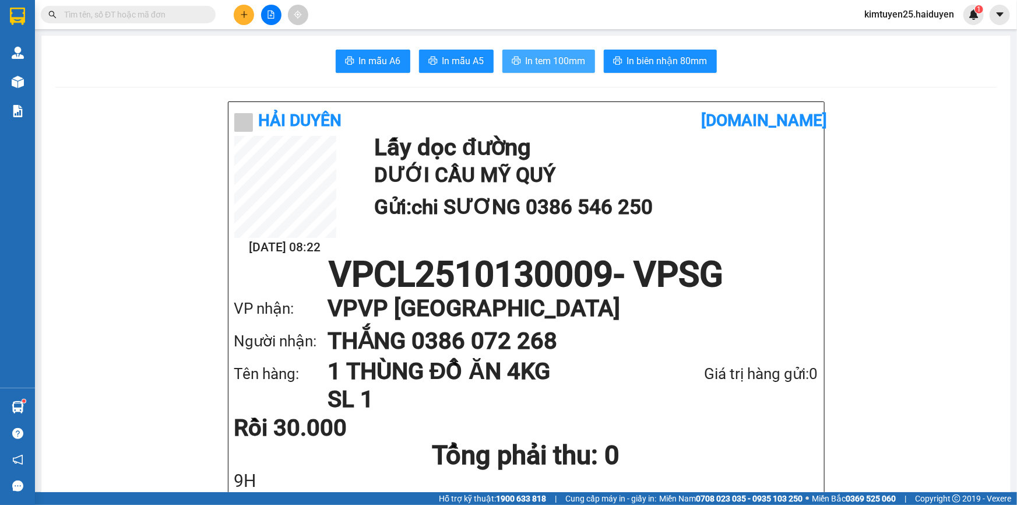
click at [547, 52] on button "In tem 100mm" at bounding box center [548, 61] width 93 height 23
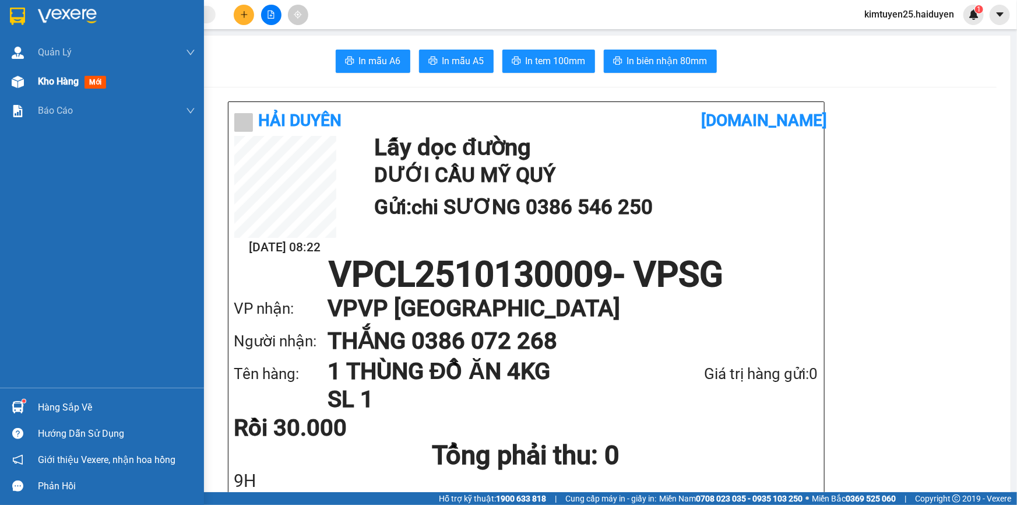
click at [33, 80] on div "Kho hàng mới" at bounding box center [102, 81] width 204 height 29
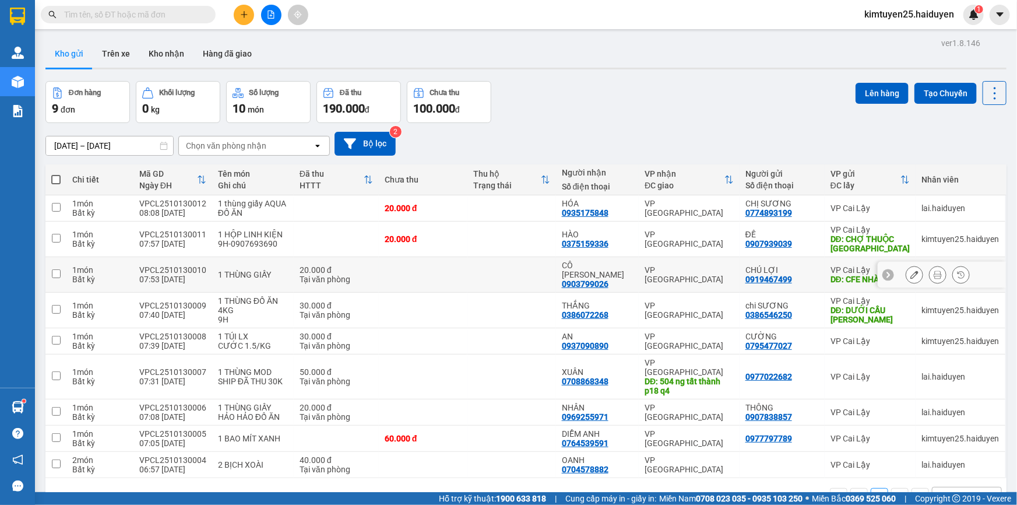
click at [294, 268] on td "20.000 đ Tại văn phòng" at bounding box center [336, 275] width 85 height 36
checkbox input "true"
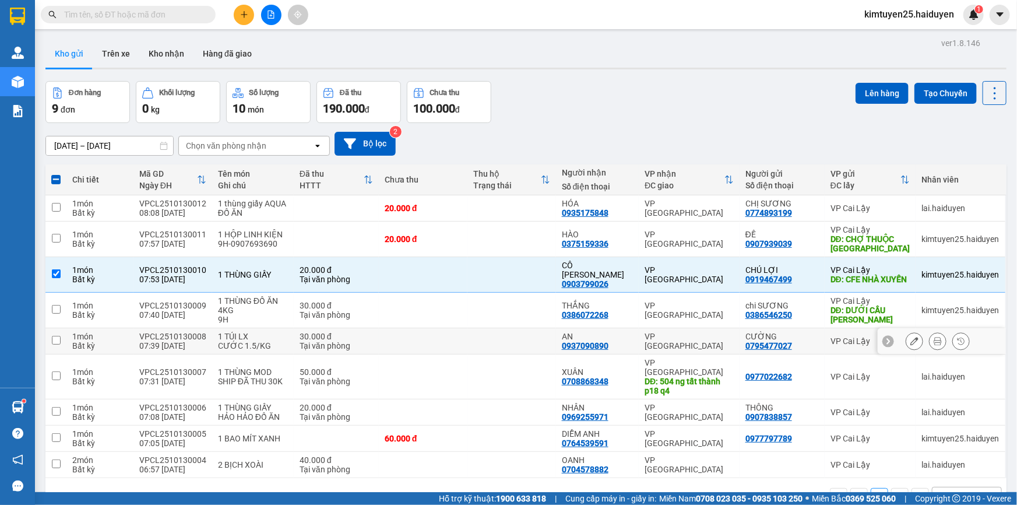
click at [283, 336] on div "1 TÚI LX" at bounding box center [253, 336] width 70 height 9
checkbox input "true"
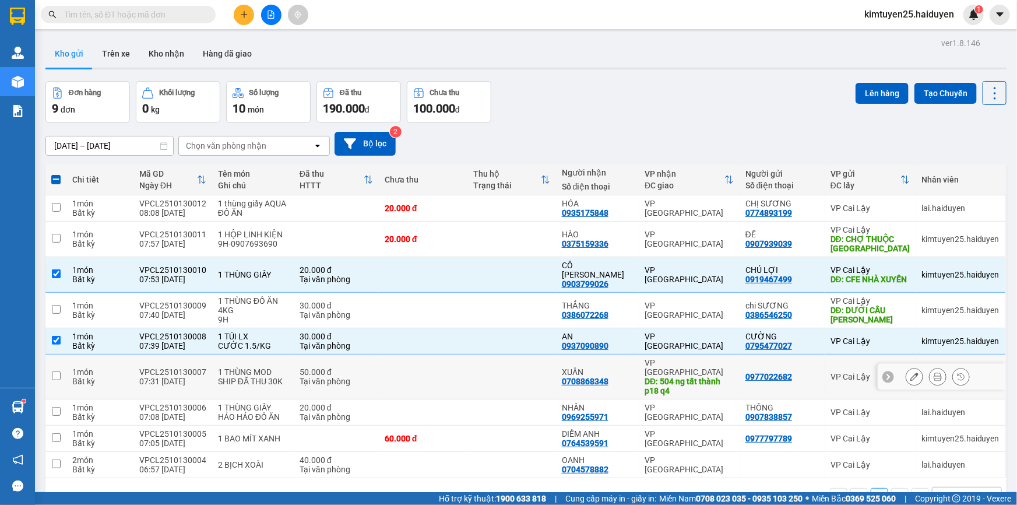
click at [283, 376] on div "SHIP ĐÃ THU 30K" at bounding box center [253, 380] width 70 height 9
checkbox input "true"
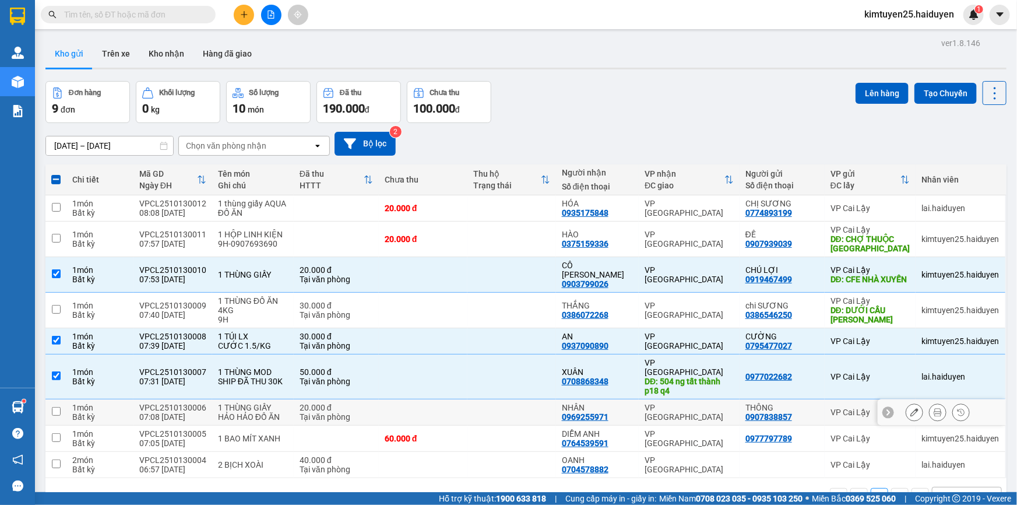
click at [288, 399] on td "1 THÙNG GIẤY HẢO HẢO ĐỒ ĂN" at bounding box center [253, 412] width 82 height 26
checkbox input "true"
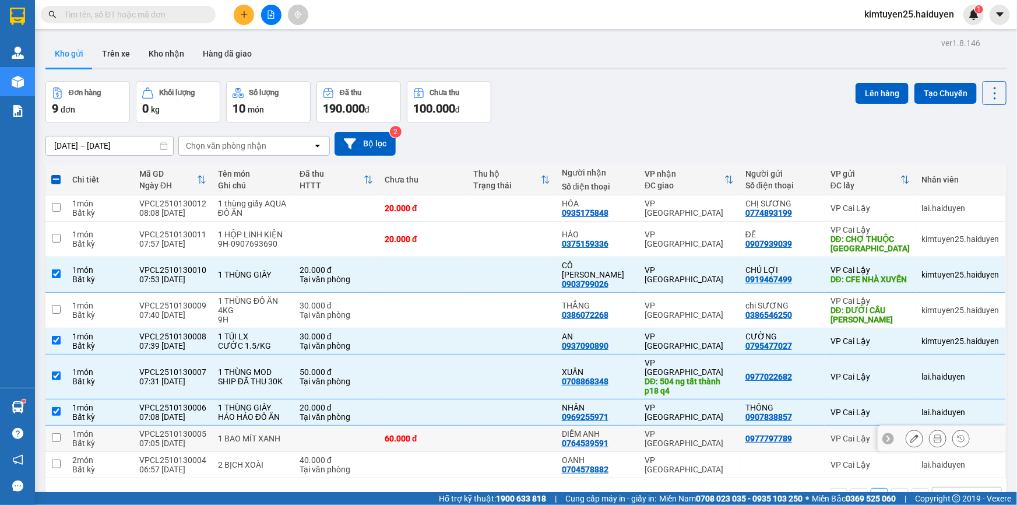
click at [294, 425] on td at bounding box center [336, 438] width 85 height 26
checkbox input "true"
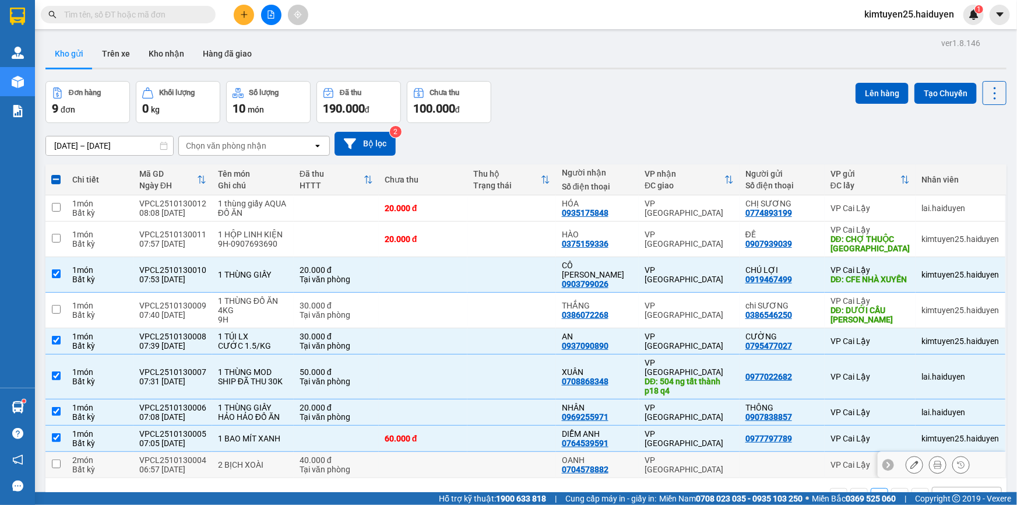
click at [288, 455] on td "2 BỊCH XOÀI" at bounding box center [253, 465] width 82 height 26
checkbox input "true"
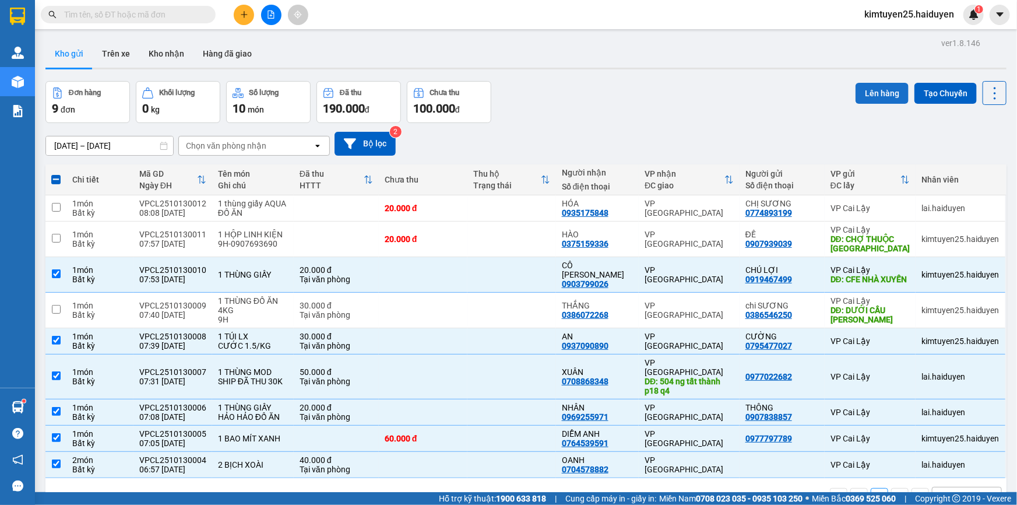
click at [875, 99] on button "Lên hàng" at bounding box center [881, 93] width 53 height 21
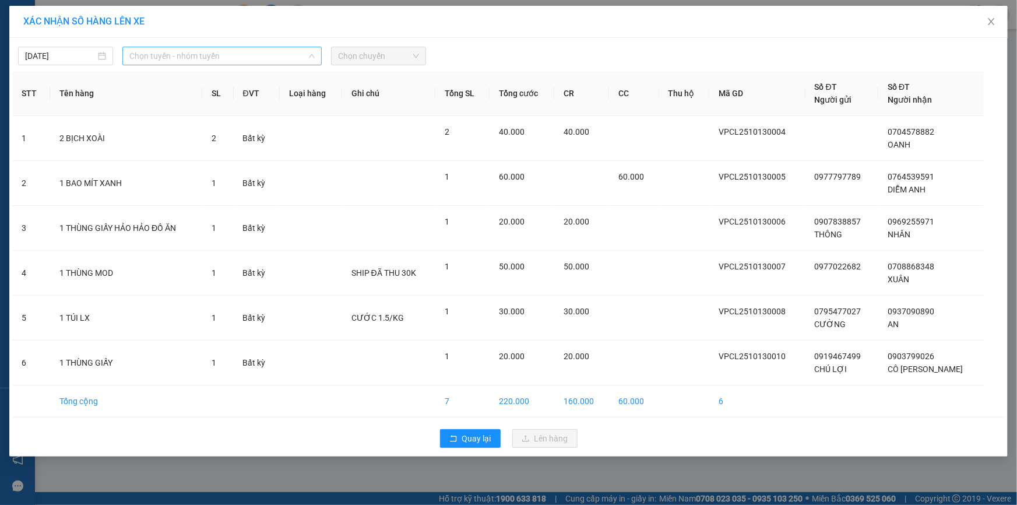
click at [246, 59] on span "Chọn tuyến - nhóm tuyến" at bounding box center [221, 55] width 185 height 17
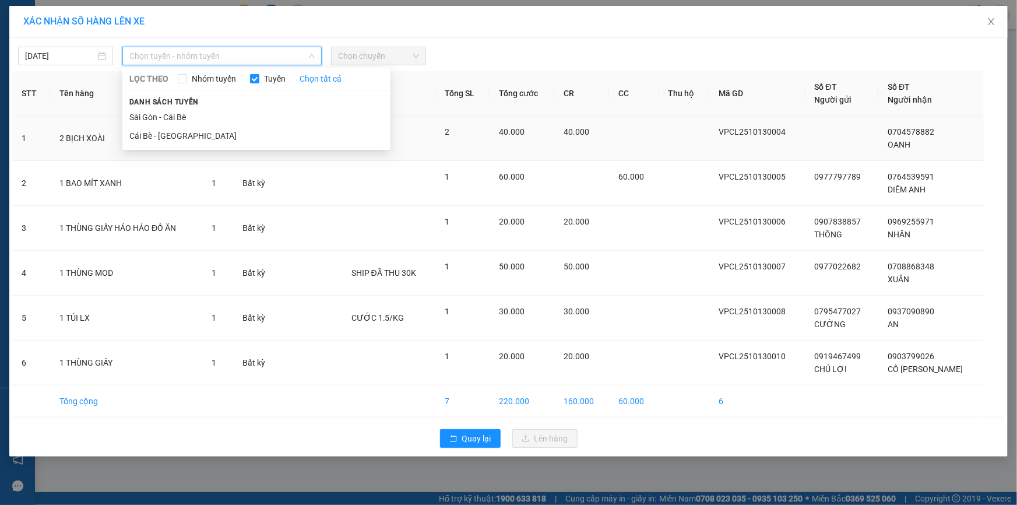
click at [196, 121] on li "Sài Gòn - Cái Bè" at bounding box center [256, 117] width 268 height 19
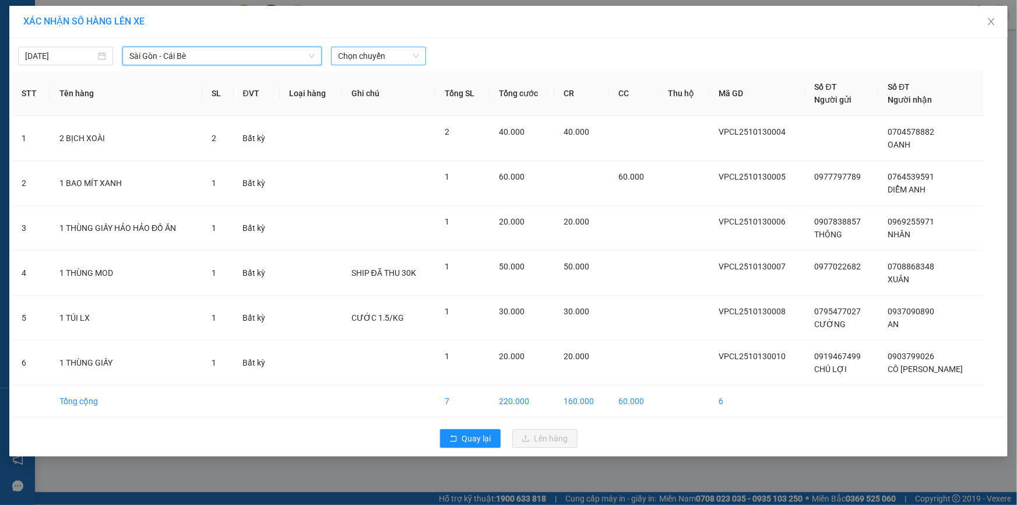
click at [381, 59] on span "Chọn chuyến" at bounding box center [378, 55] width 81 height 17
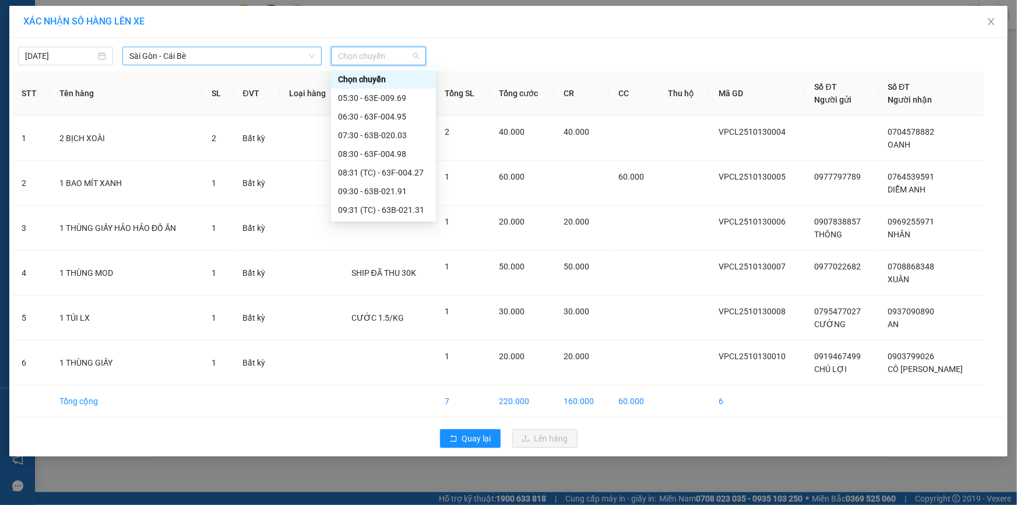
click at [179, 58] on span "Sài Gòn - Cái Bè" at bounding box center [221, 55] width 185 height 17
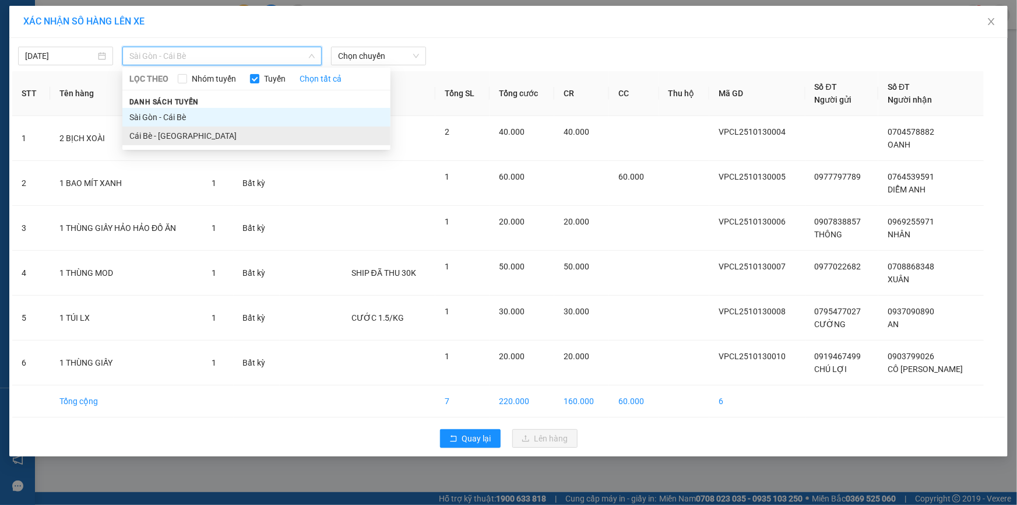
click at [167, 136] on li "Cái Bè - [GEOGRAPHIC_DATA]" at bounding box center [256, 135] width 268 height 19
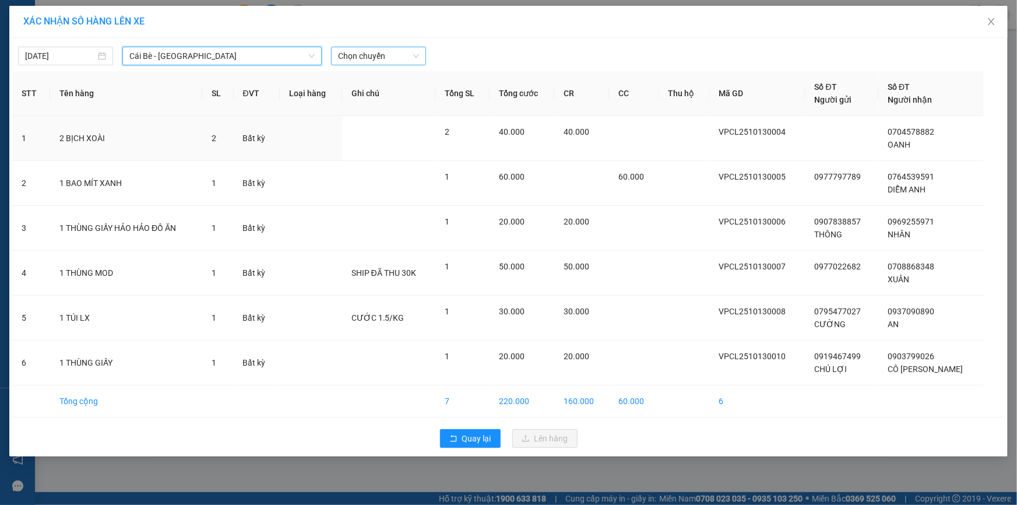
click at [345, 52] on span "Chọn chuyến" at bounding box center [378, 55] width 81 height 17
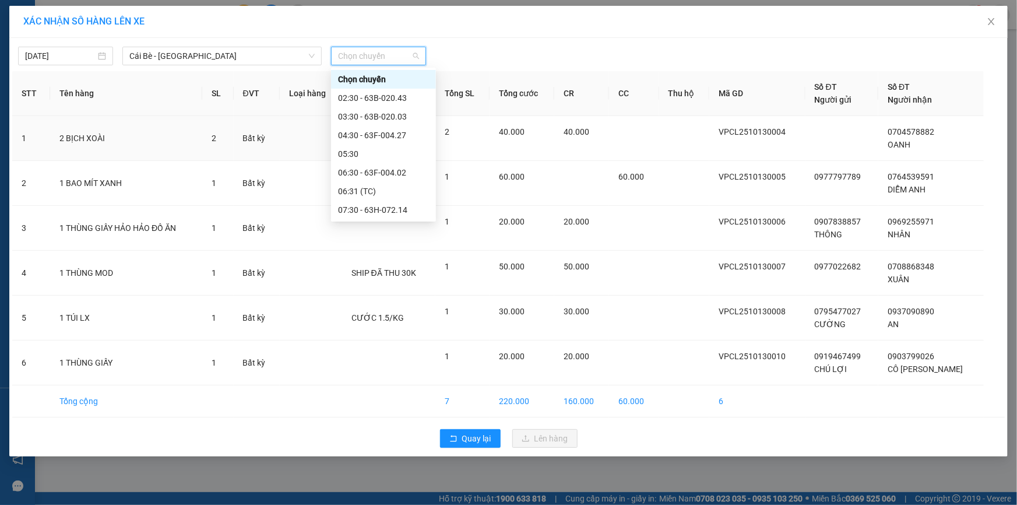
click at [369, 222] on div "07:31 (TC) - 63B-021.76" at bounding box center [383, 228] width 91 height 13
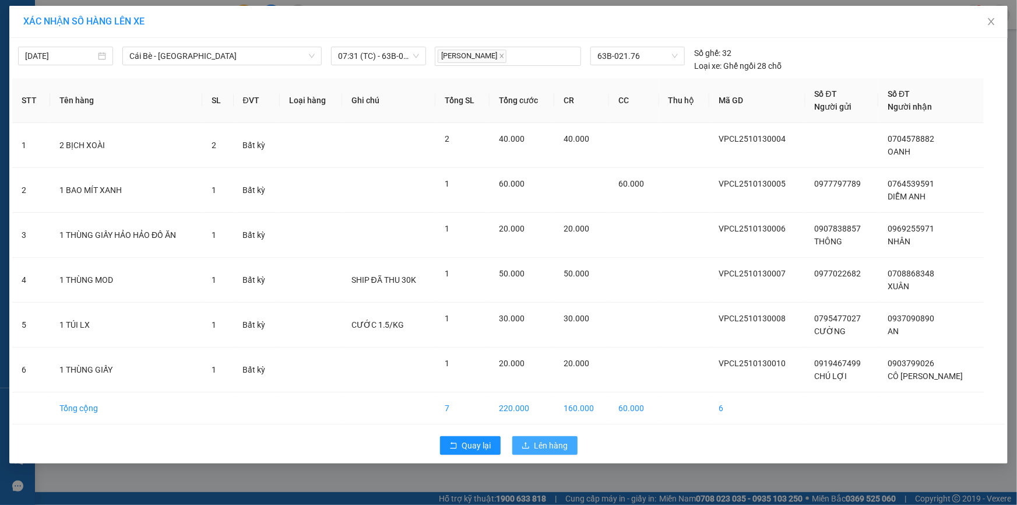
click at [542, 437] on button "Lên hàng" at bounding box center [544, 445] width 65 height 19
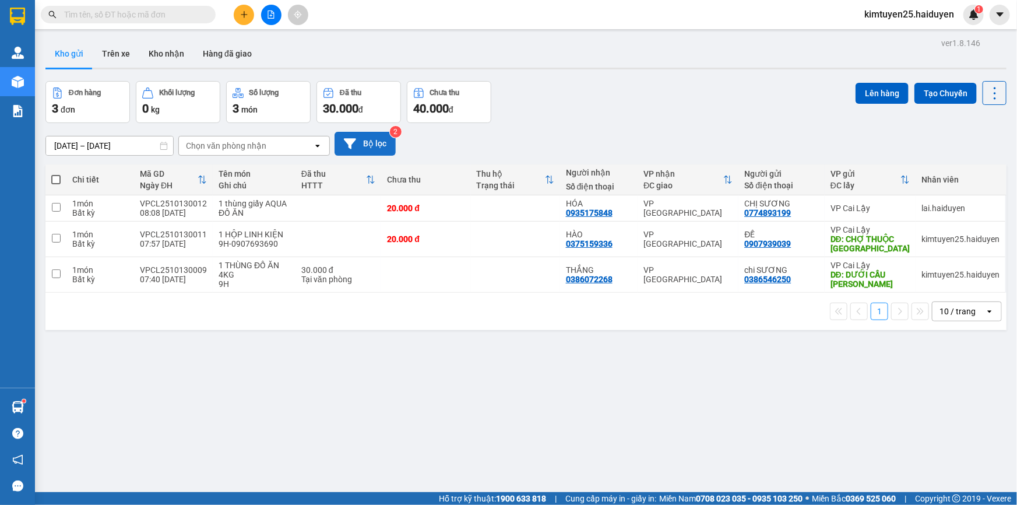
click at [357, 146] on button "Bộ lọc" at bounding box center [364, 144] width 61 height 24
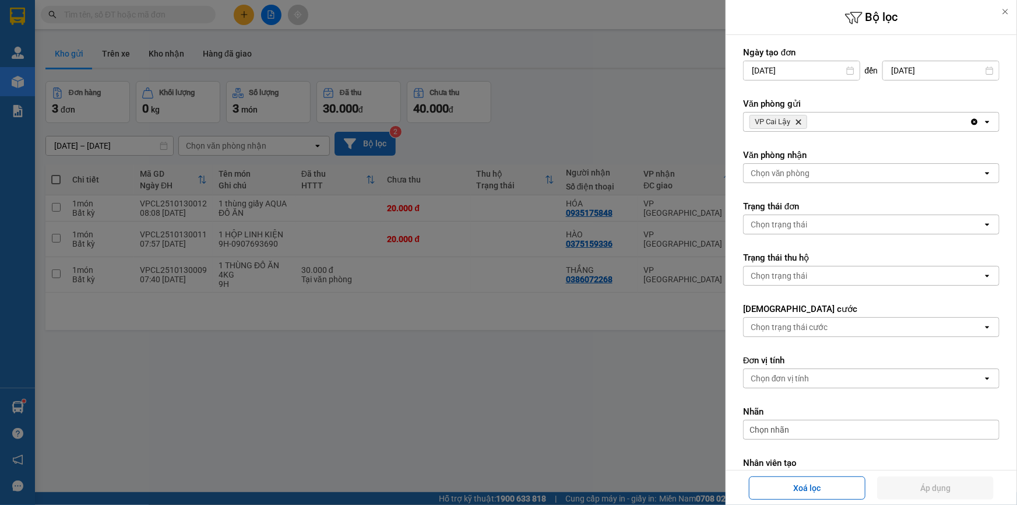
click at [355, 148] on div at bounding box center [508, 252] width 1017 height 505
